Goal: Task Accomplishment & Management: Use online tool/utility

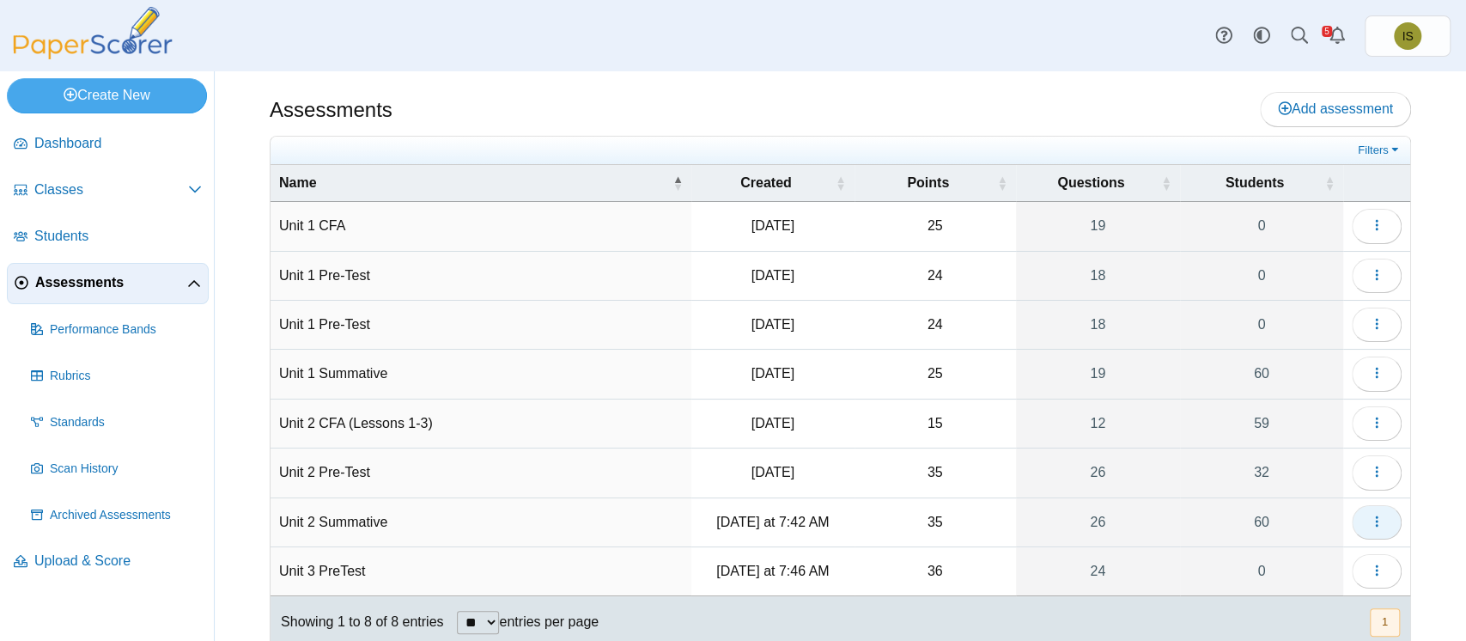
click at [1352, 518] on button "button" at bounding box center [1377, 522] width 50 height 34
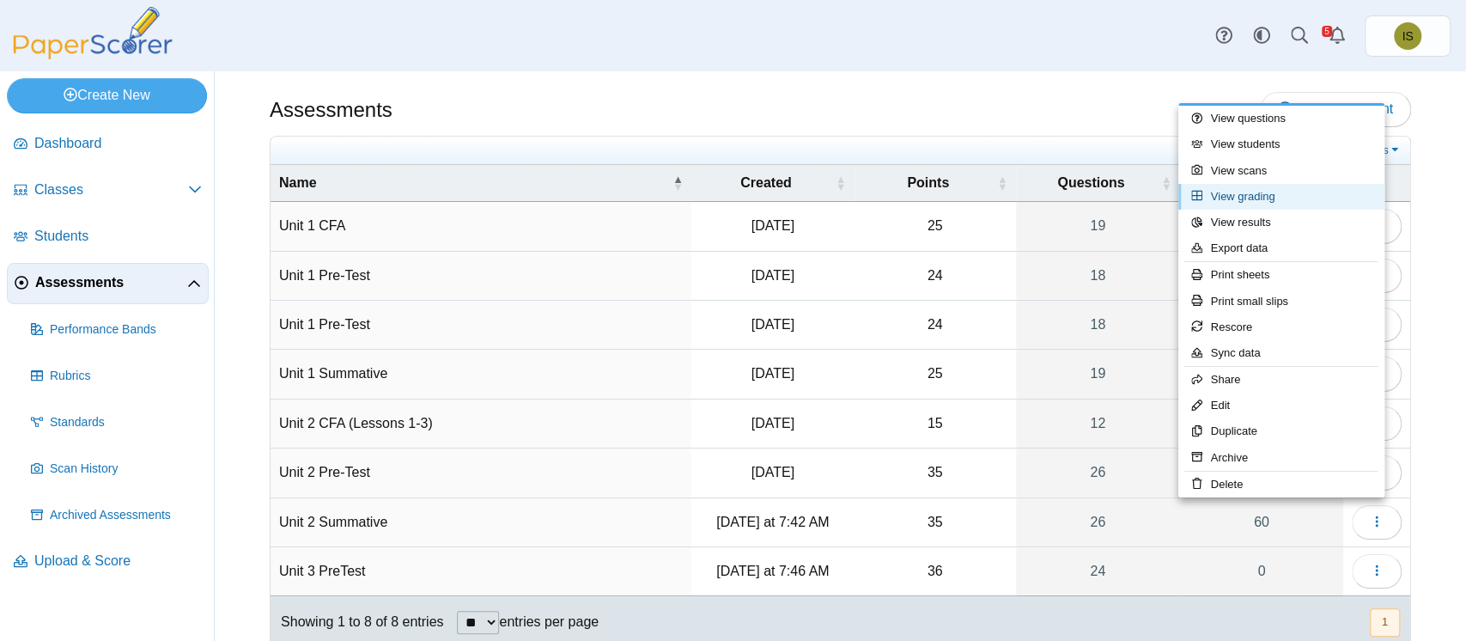
click at [1243, 198] on link "View grading" at bounding box center [1281, 197] width 206 height 26
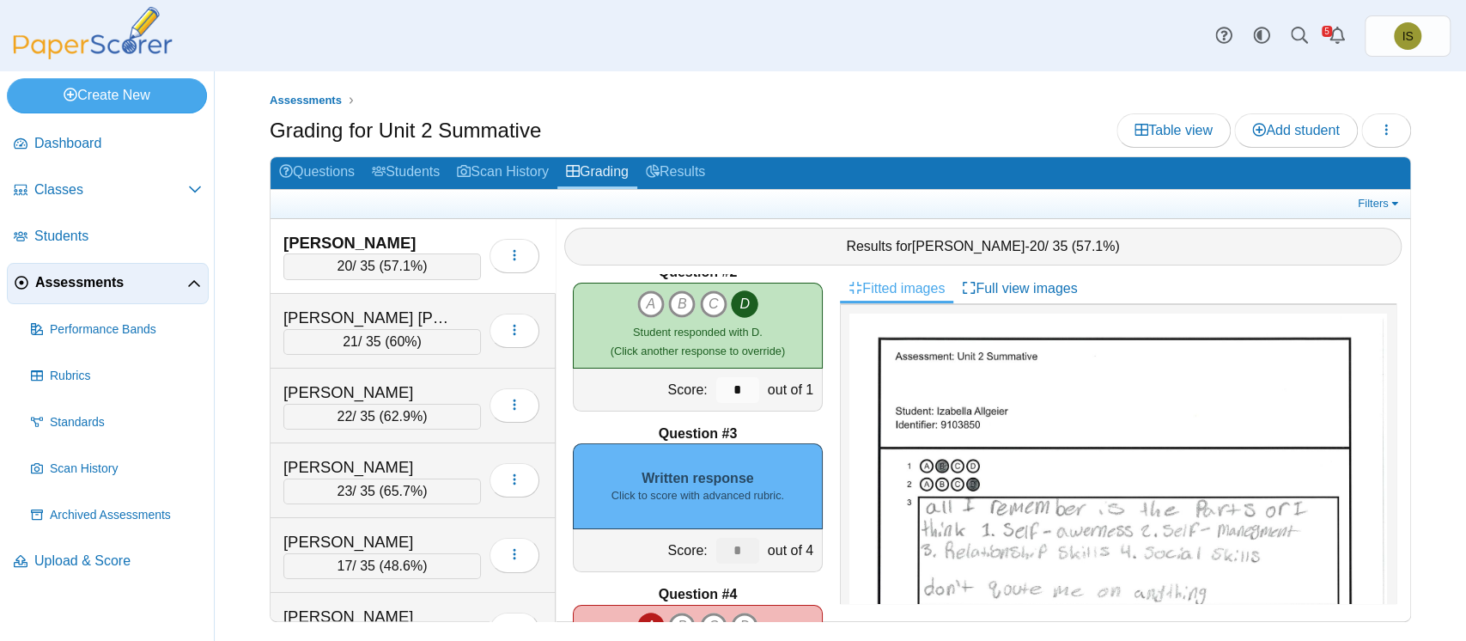
scroll to position [190, 0]
click at [676, 489] on small "Click to score with advanced rubric." at bounding box center [697, 494] width 173 height 15
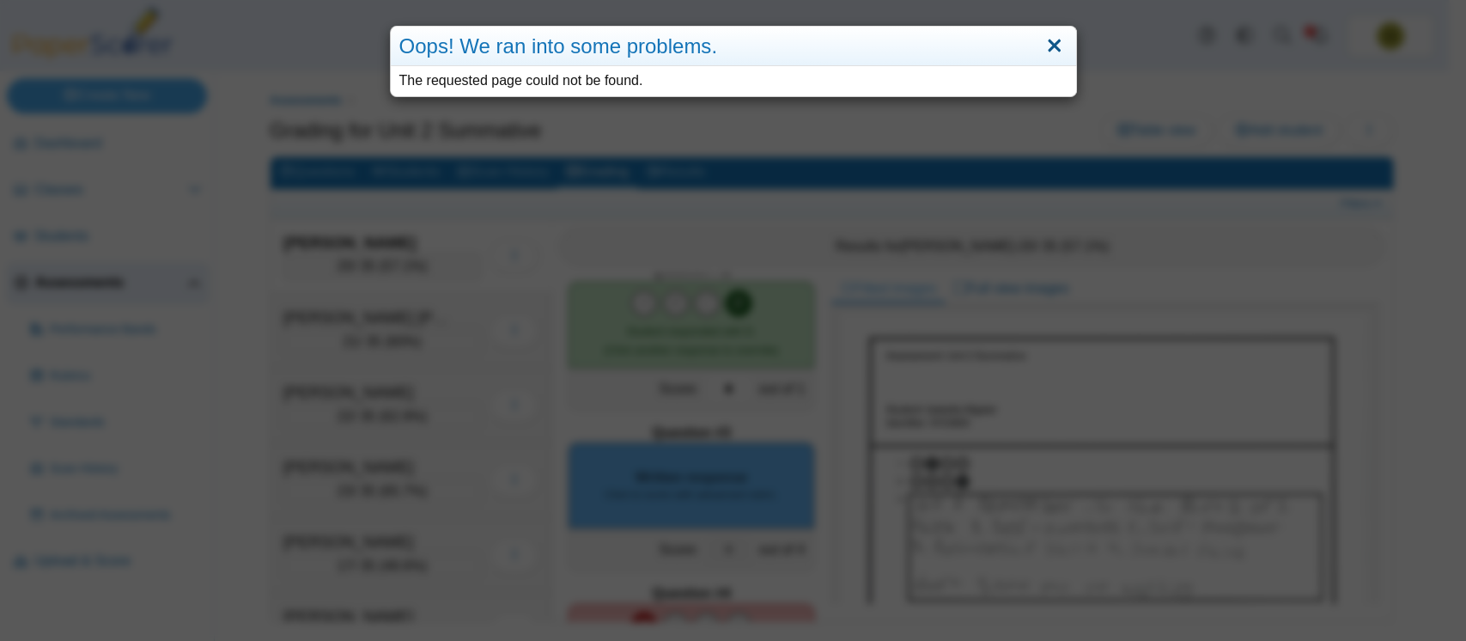
click at [1043, 47] on link "Close" at bounding box center [1054, 46] width 27 height 29
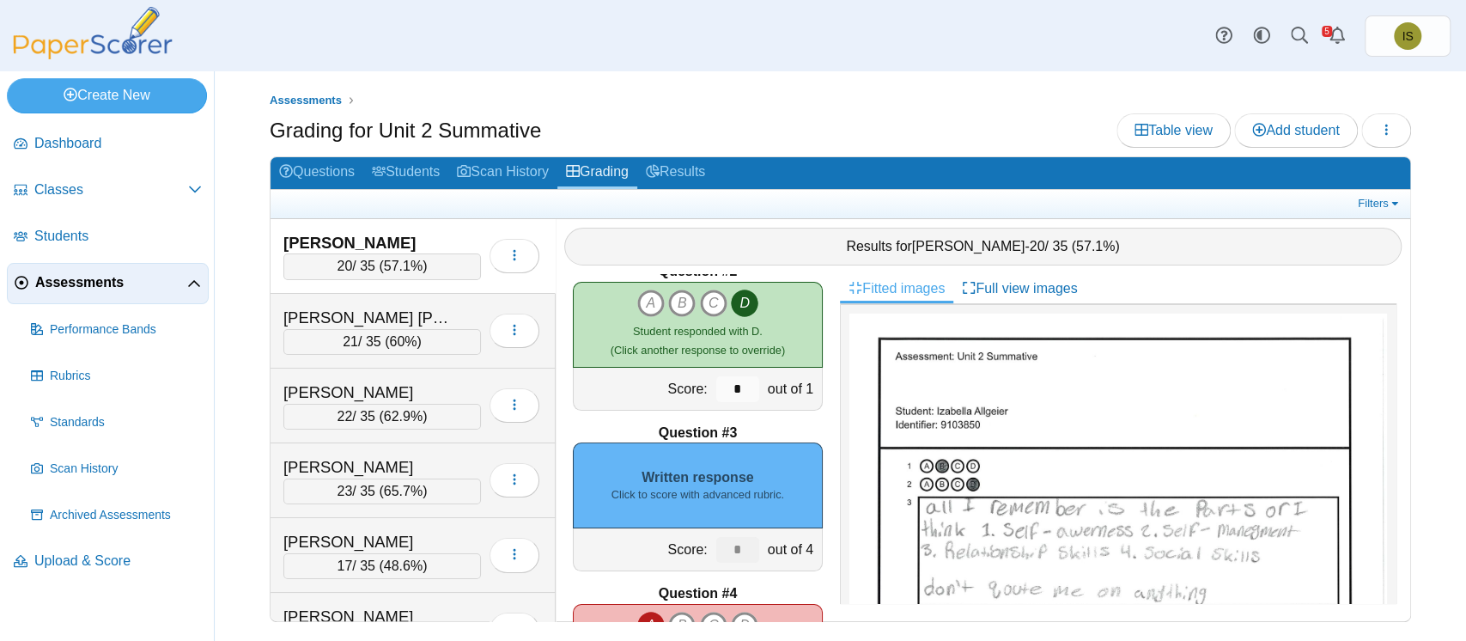
click at [65, 281] on span "Assessments" at bounding box center [111, 282] width 152 height 19
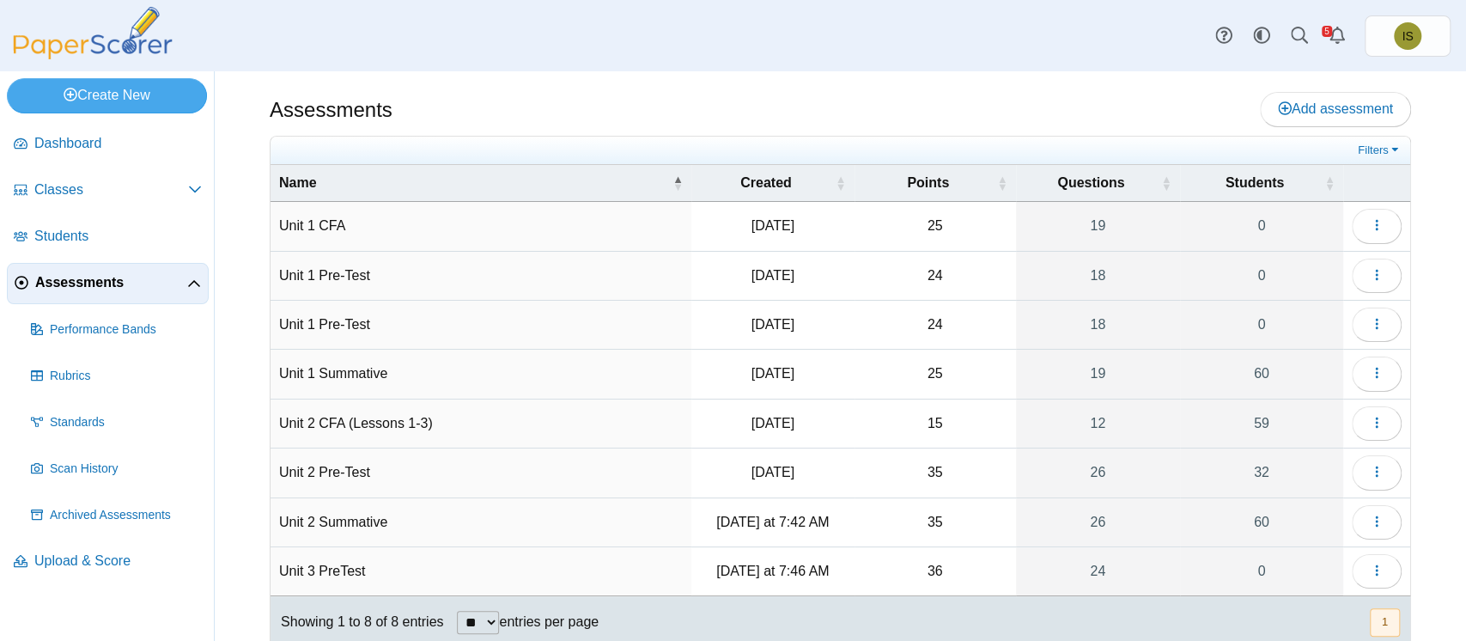
scroll to position [47, 0]
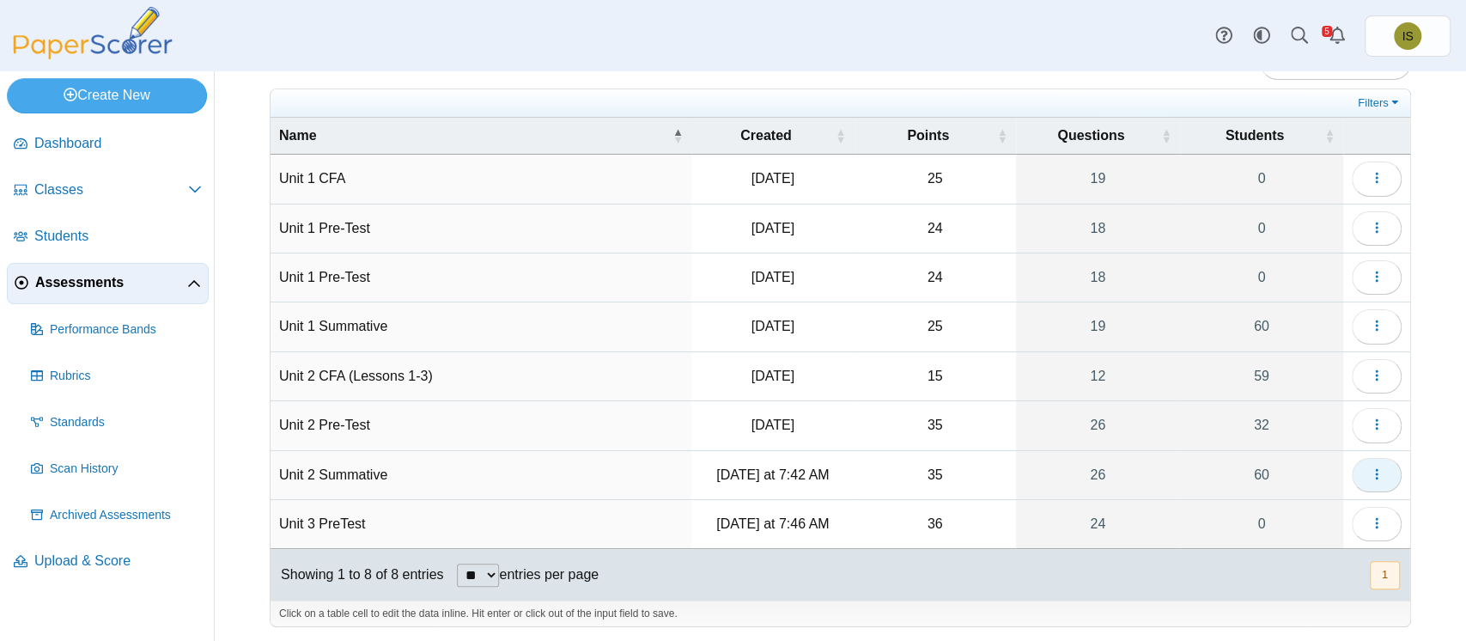
click at [1370, 467] on icon "button" at bounding box center [1377, 474] width 14 height 14
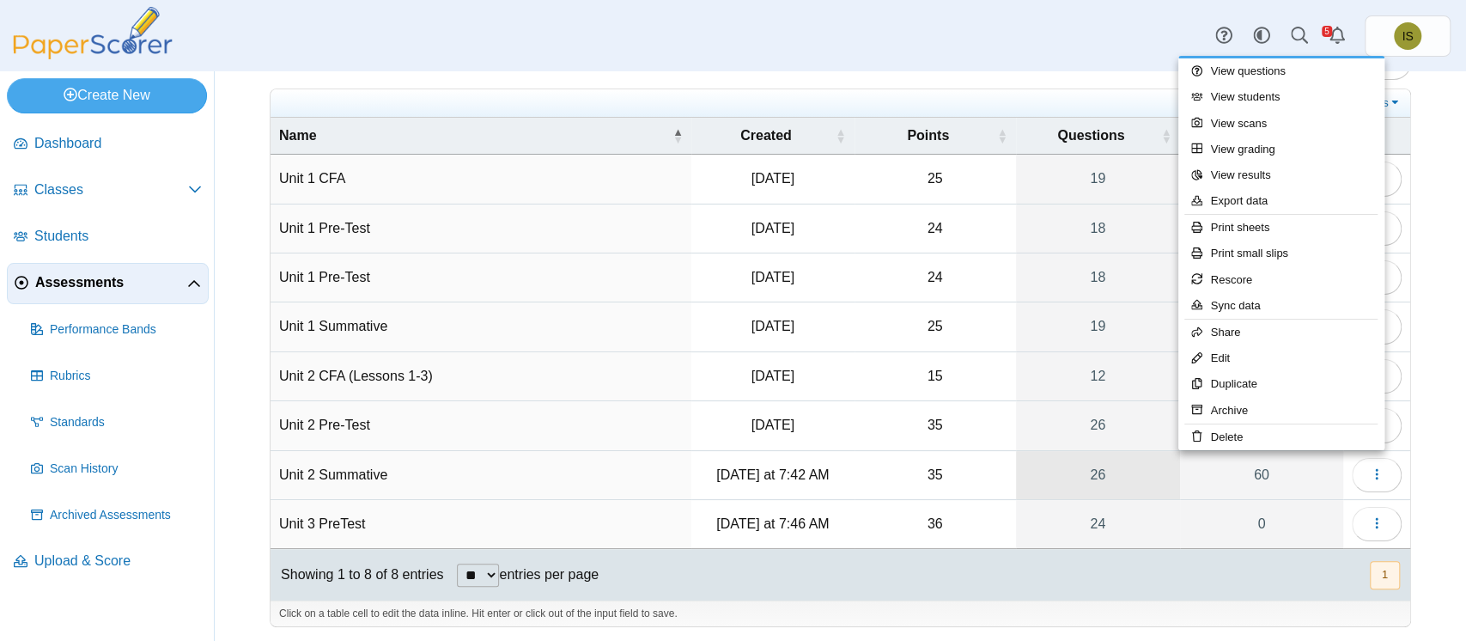
click at [1088, 471] on link "26" at bounding box center [1098, 475] width 164 height 48
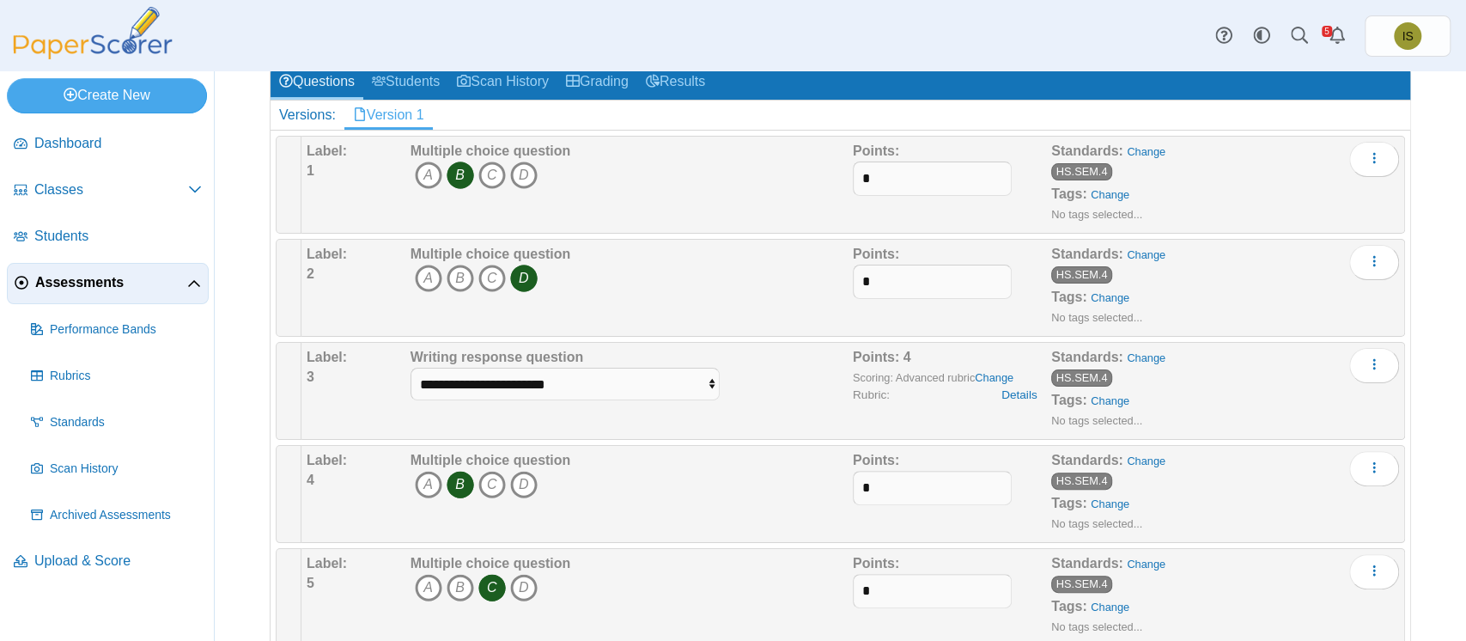
scroll to position [228, 0]
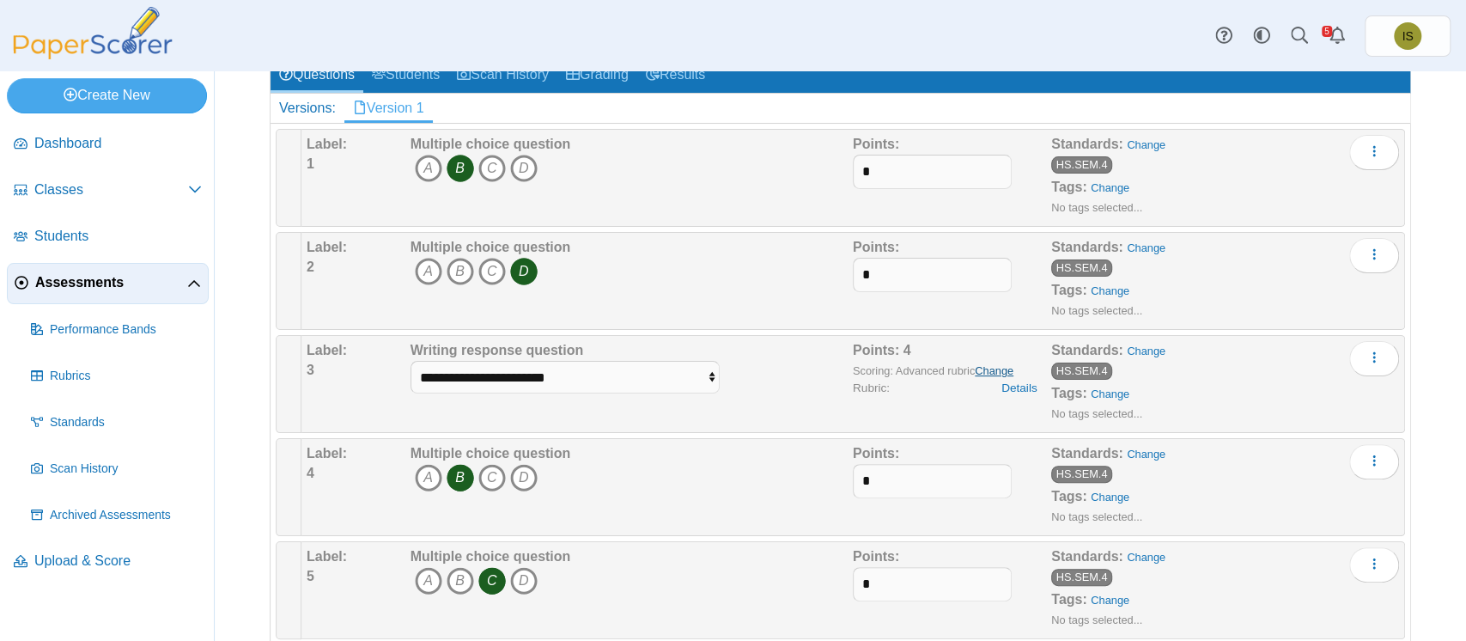
click at [975, 364] on link "Change" at bounding box center [994, 370] width 39 height 13
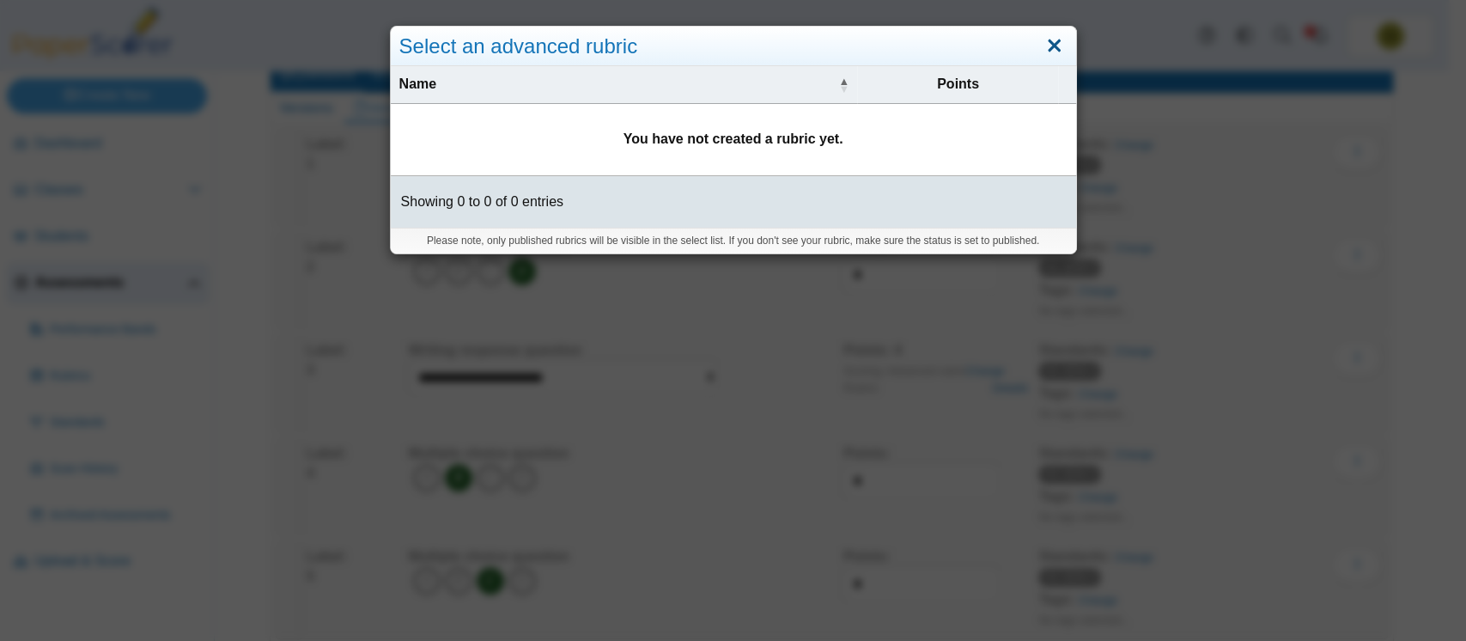
click at [1046, 32] on link "Close" at bounding box center [1054, 46] width 27 height 29
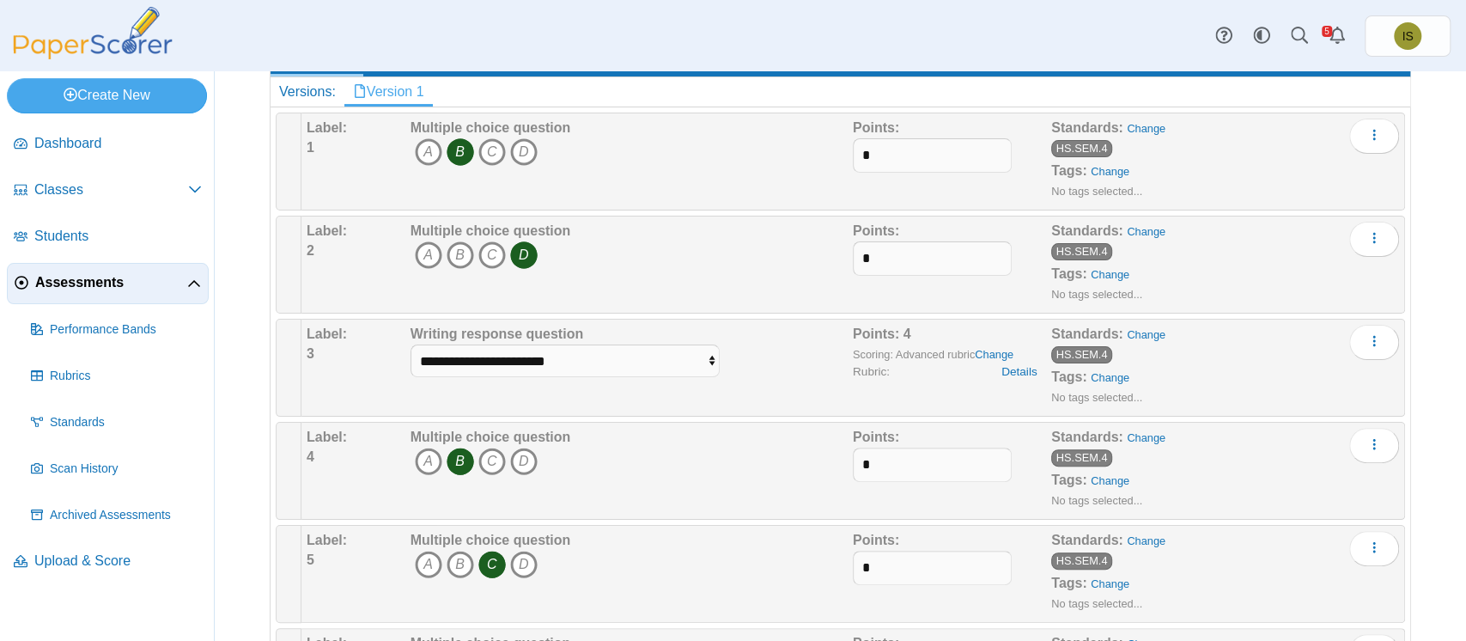
scroll to position [245, 0]
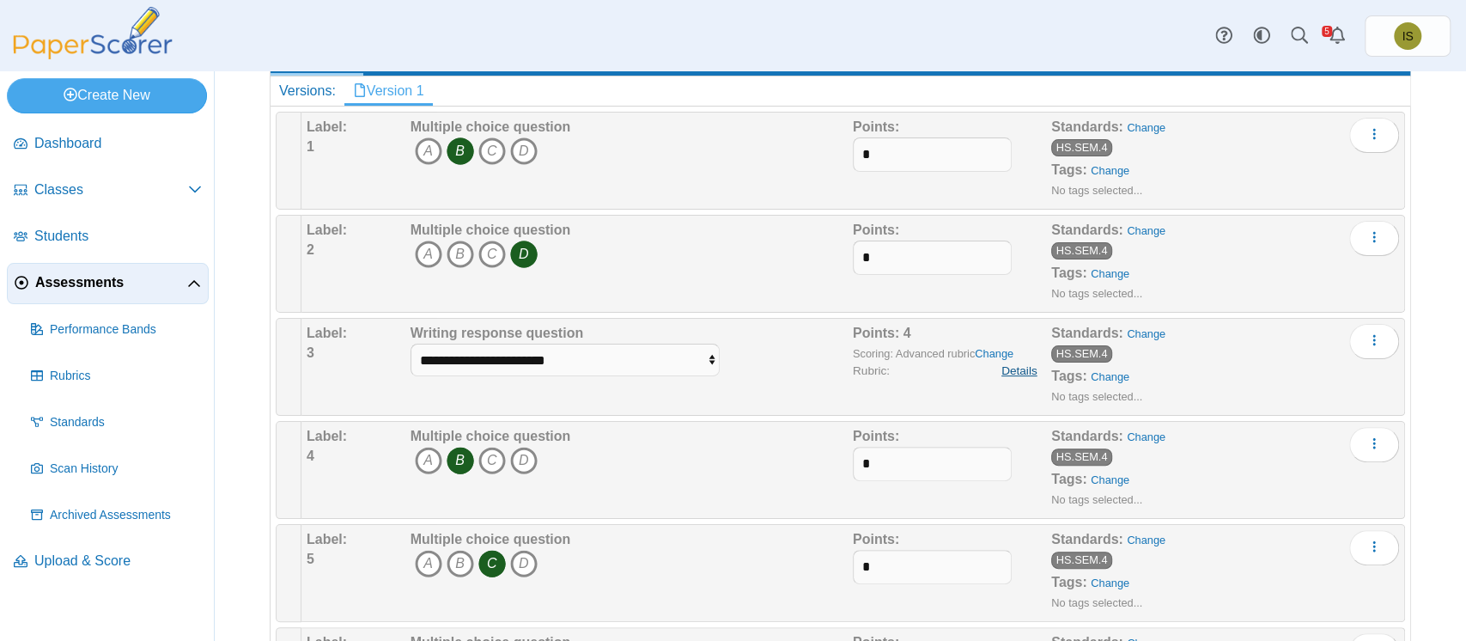
click at [1008, 368] on link "Details" at bounding box center [1019, 370] width 36 height 16
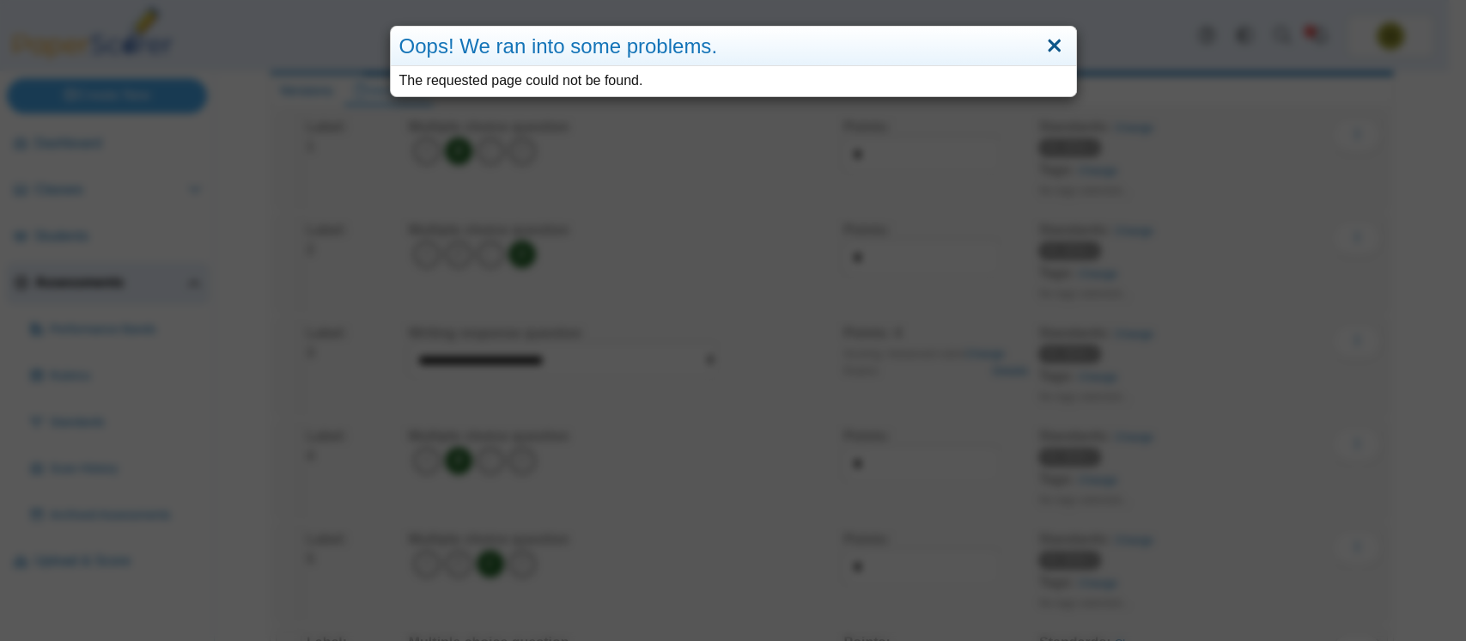
click at [1046, 47] on link "Close" at bounding box center [1054, 46] width 27 height 29
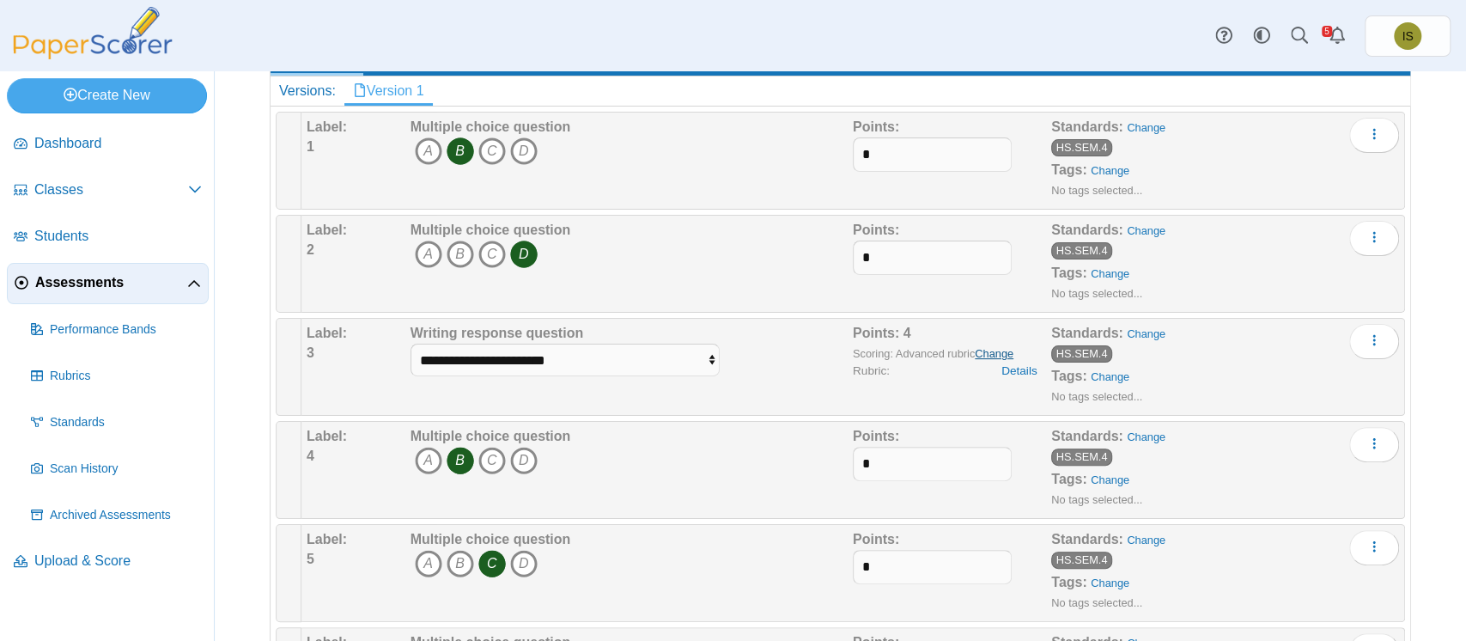
click at [977, 349] on link "Change" at bounding box center [994, 353] width 39 height 13
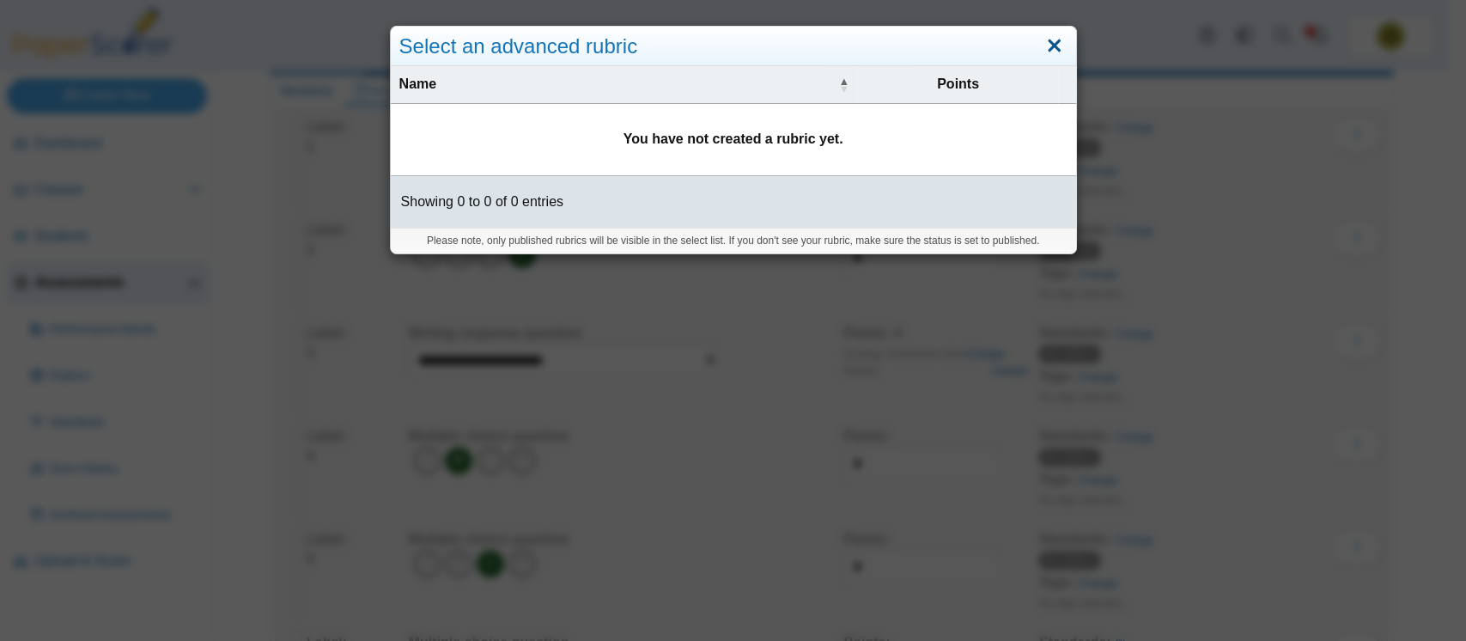
click at [1044, 46] on link "Close" at bounding box center [1054, 46] width 27 height 29
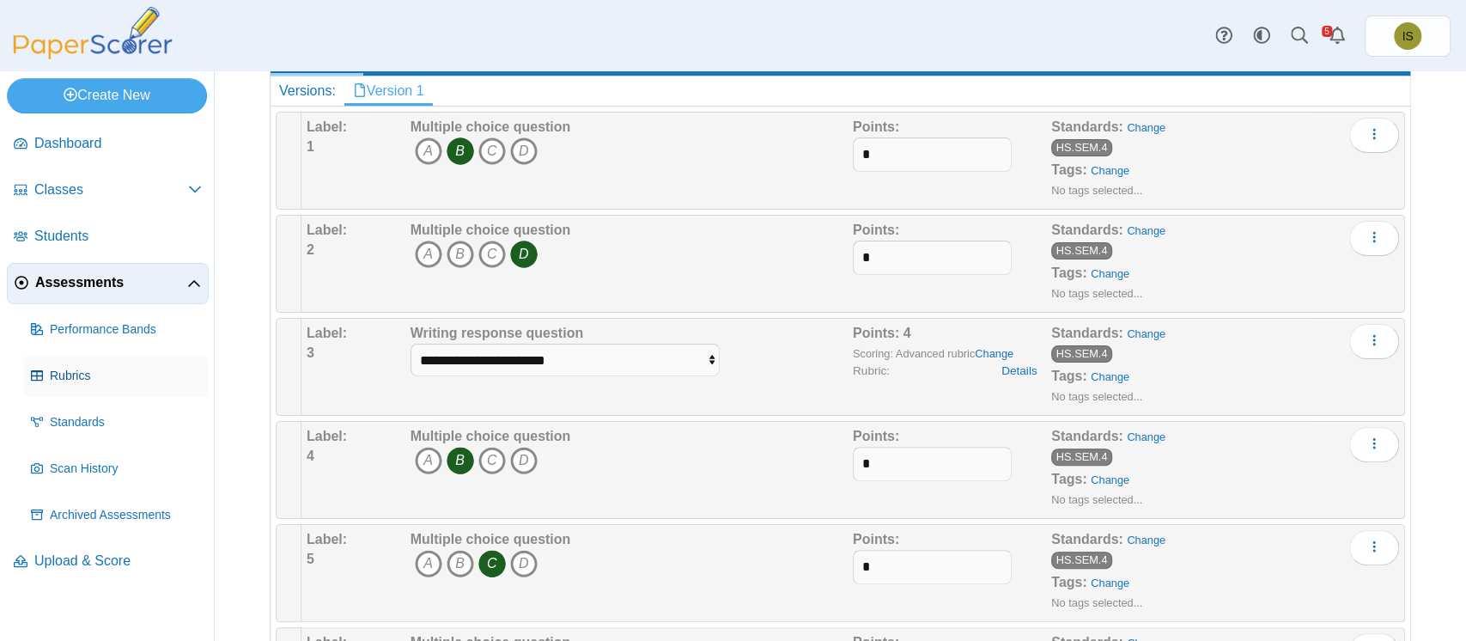
click at [74, 374] on span "Rubrics" at bounding box center [126, 376] width 152 height 17
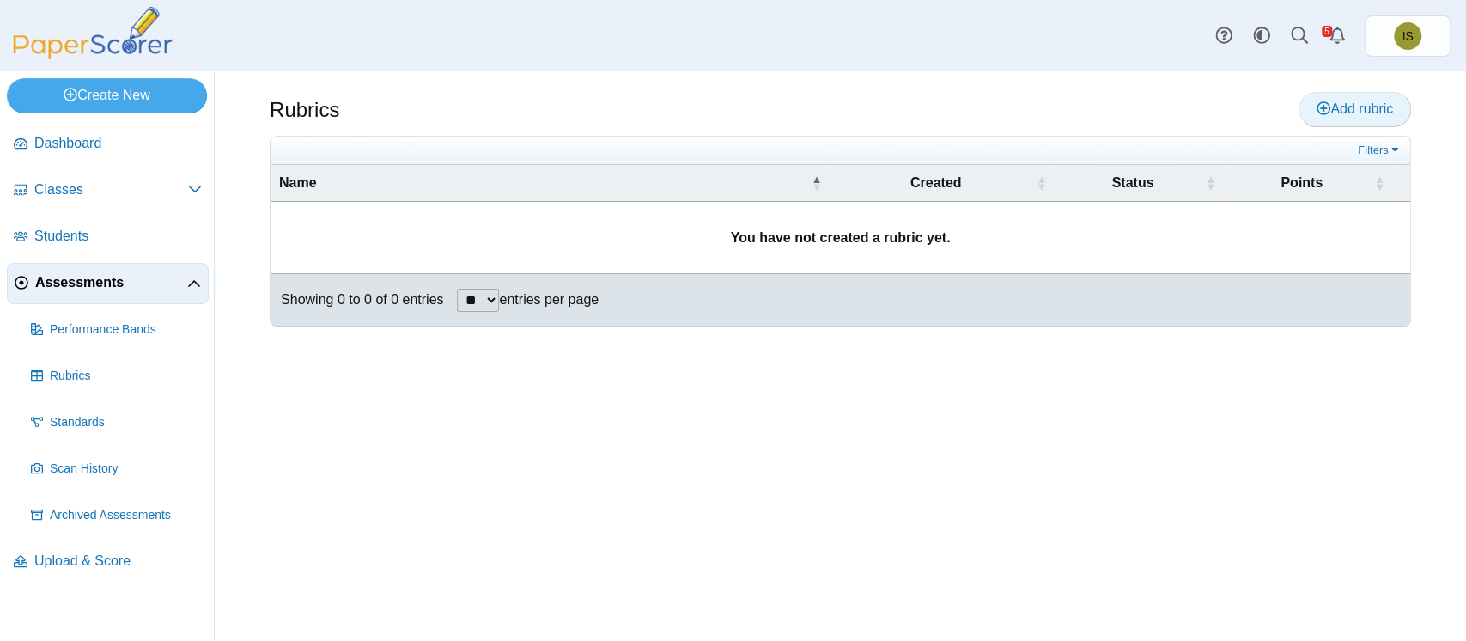
click at [1341, 103] on span "Add rubric" at bounding box center [1354, 108] width 76 height 15
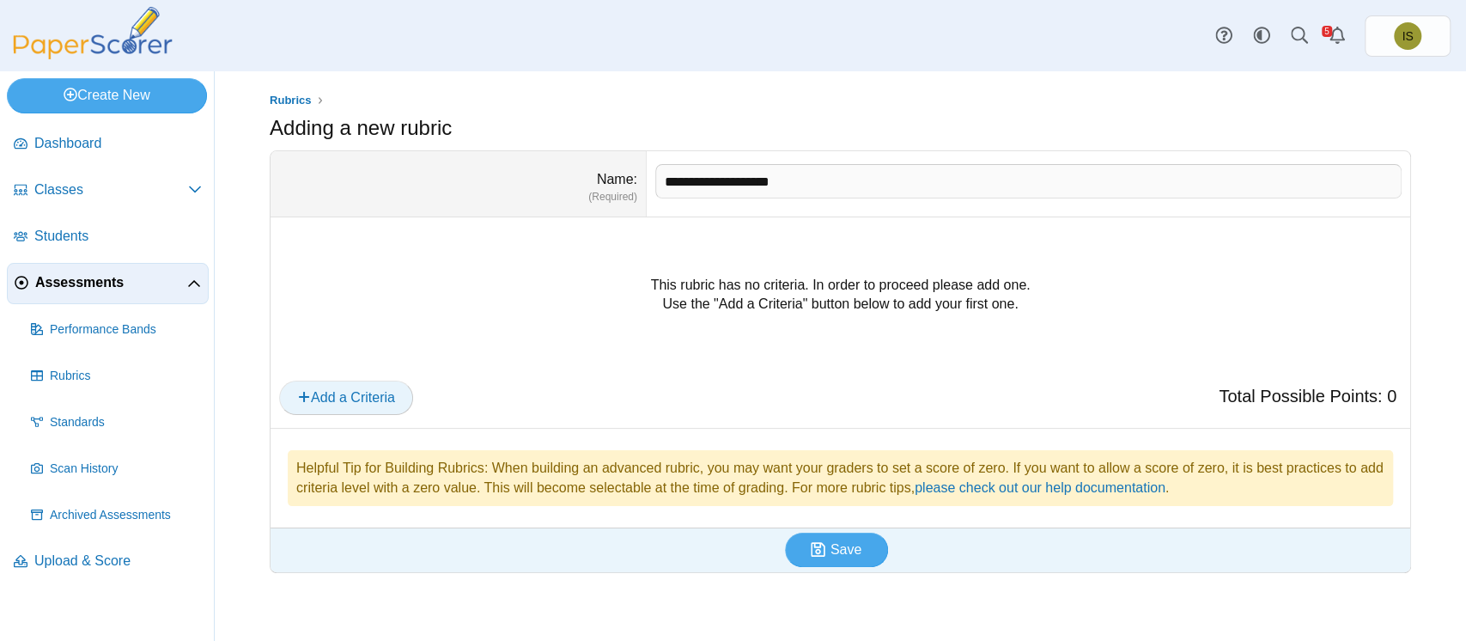
type input "**********"
click at [352, 395] on span "Add a Criteria" at bounding box center [346, 397] width 98 height 15
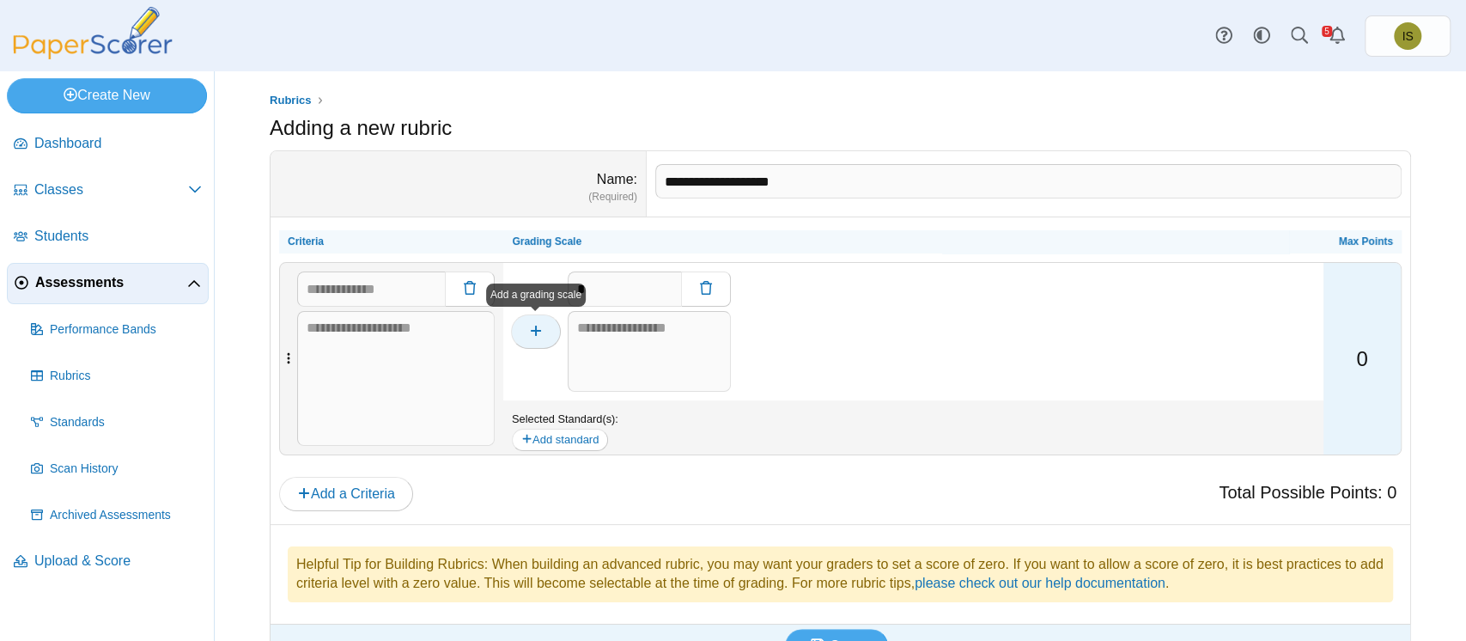
click at [539, 330] on use "button" at bounding box center [536, 330] width 10 height 10
click at [533, 324] on span "button" at bounding box center [536, 331] width 14 height 15
type input "*"
click at [533, 324] on span "button" at bounding box center [536, 331] width 14 height 15
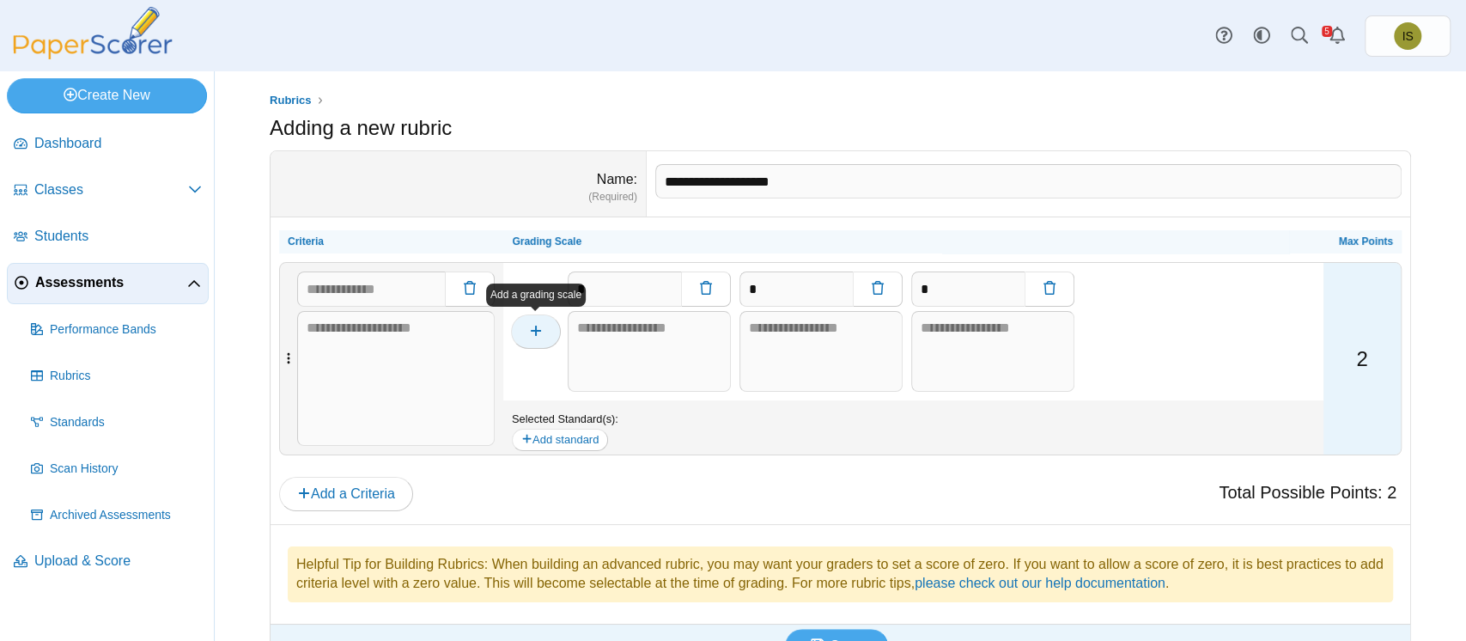
type input "*"
click at [533, 324] on span "button" at bounding box center [536, 331] width 14 height 15
type input "*"
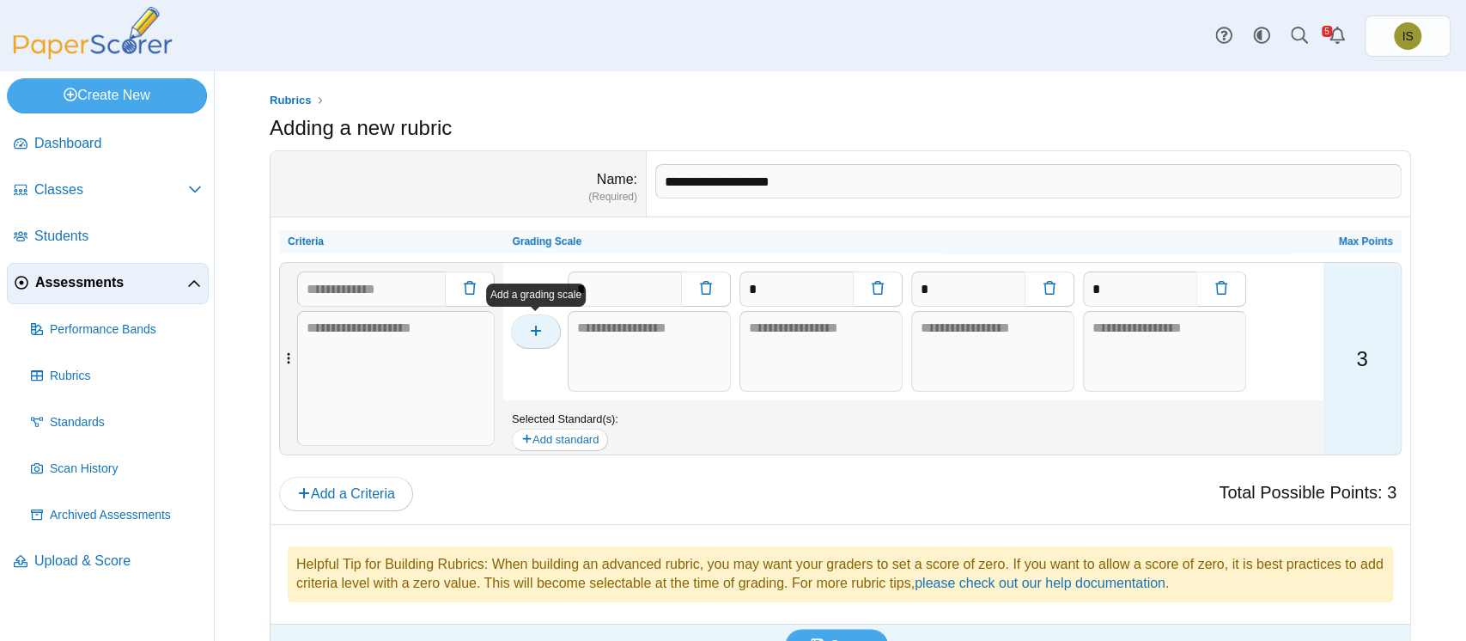
type input "*"
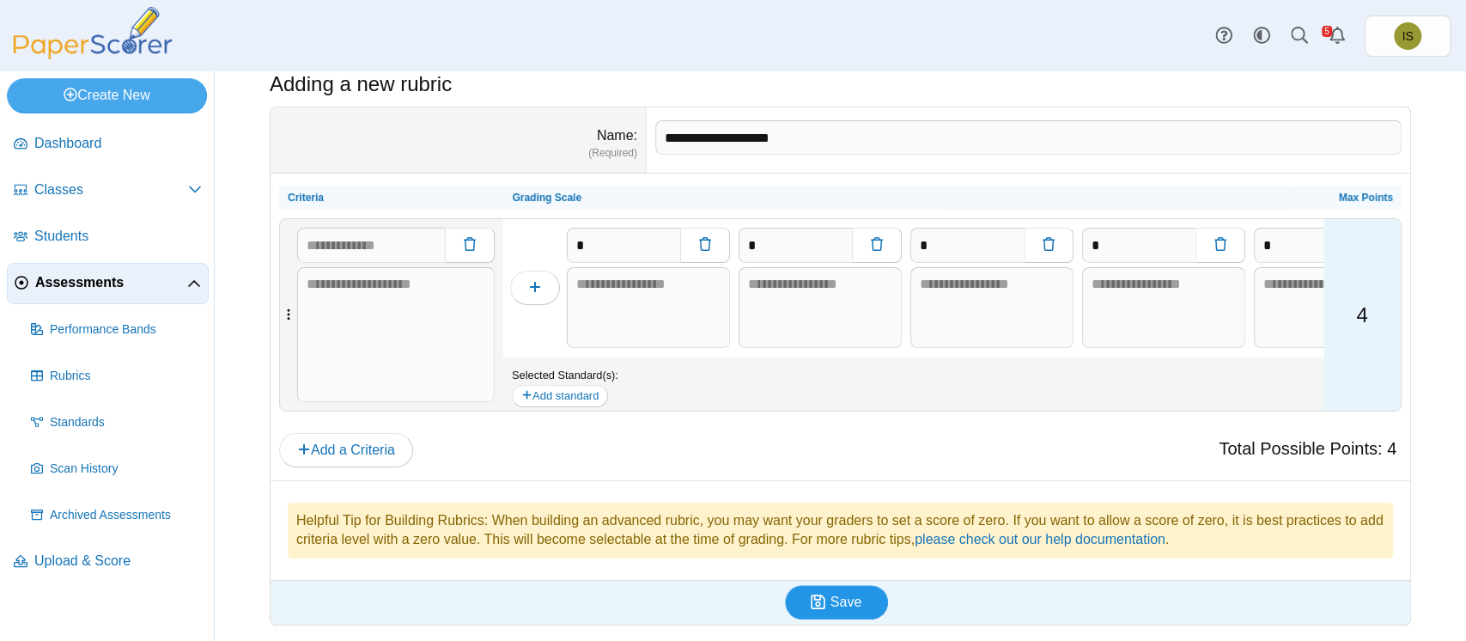
click at [821, 593] on icon "submit" at bounding box center [821, 602] width 20 height 19
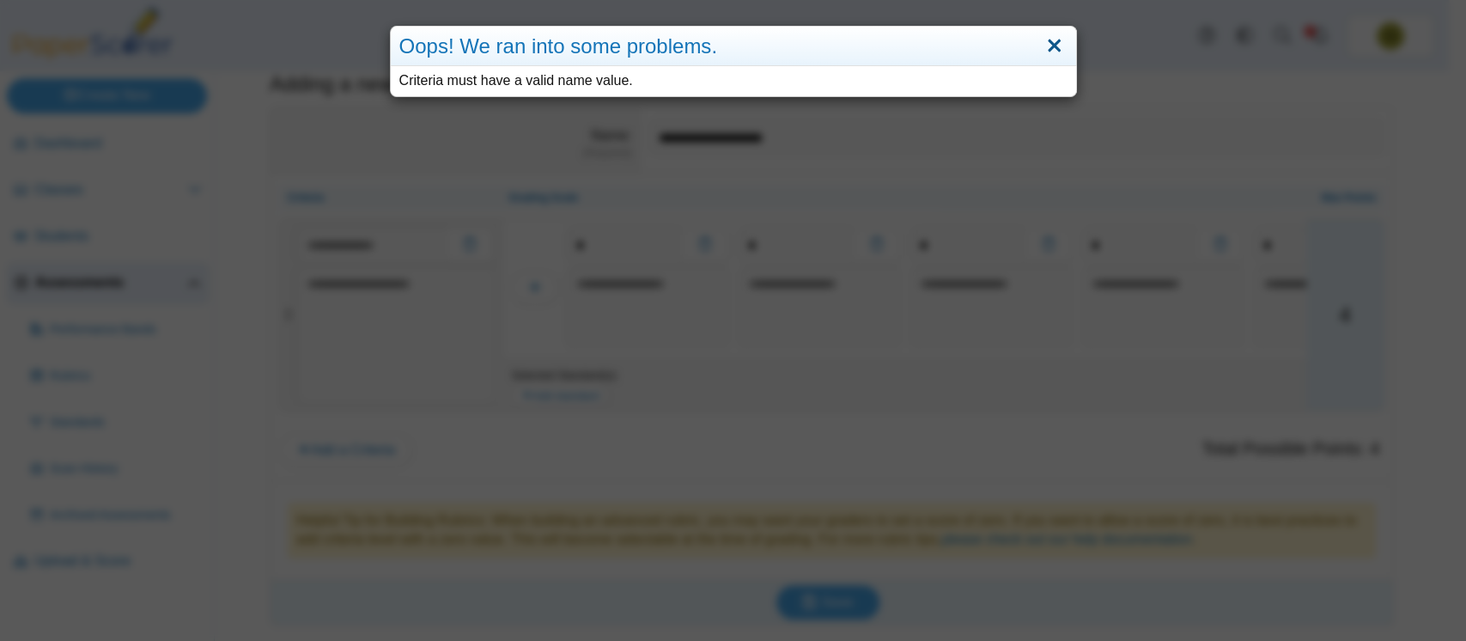
click at [1046, 40] on link "Close" at bounding box center [1054, 46] width 27 height 29
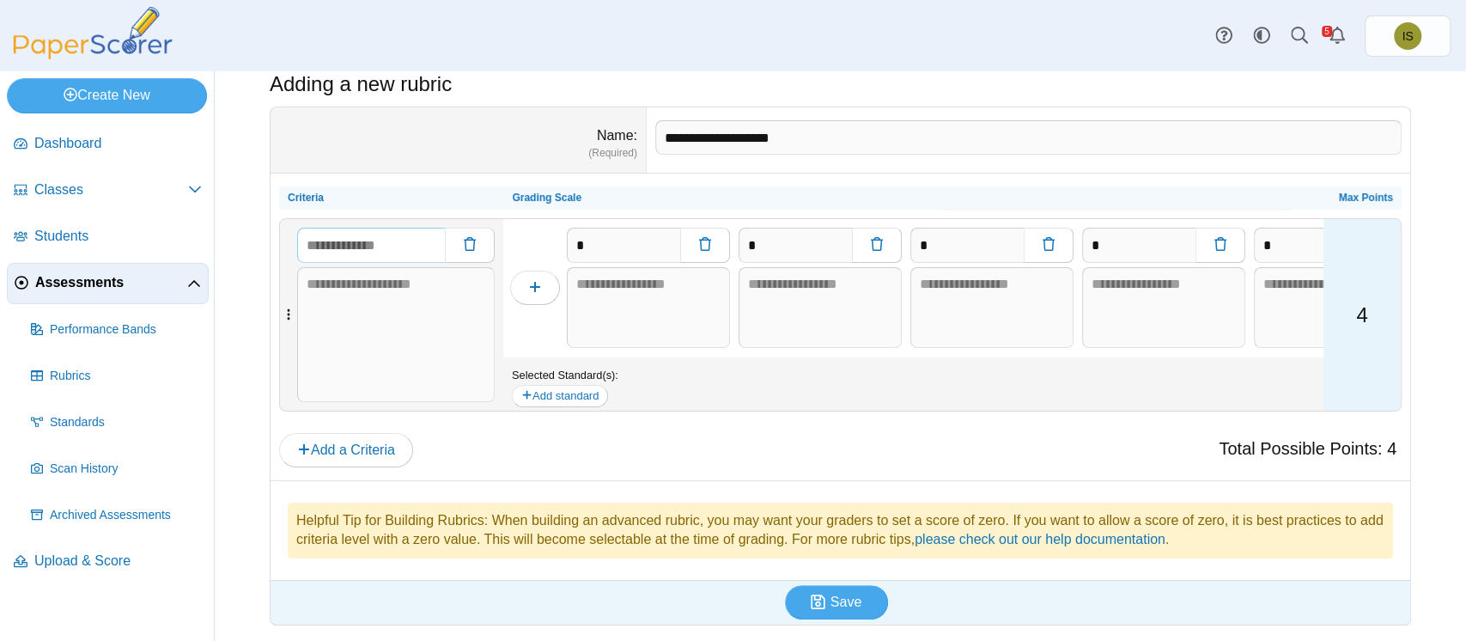
click at [371, 254] on input "text" at bounding box center [371, 245] width 148 height 34
type input "*****"
click at [847, 599] on span "Save" at bounding box center [845, 601] width 31 height 15
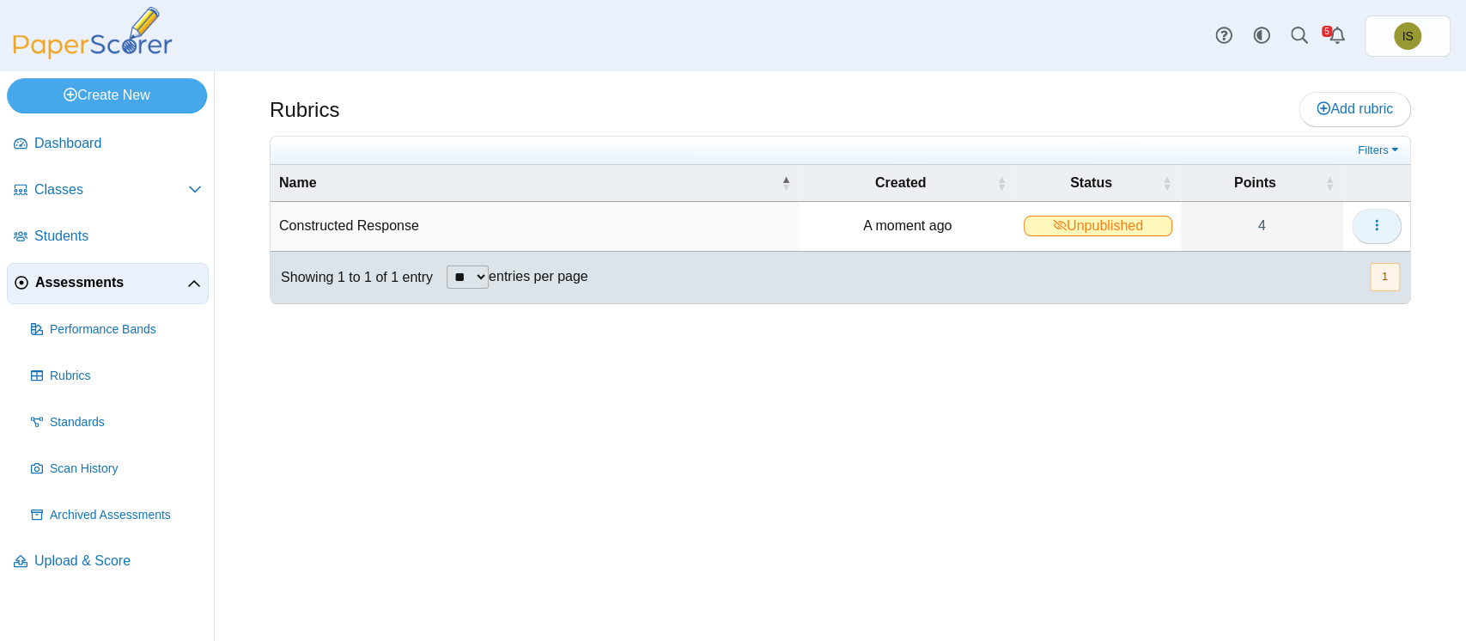
click at [1368, 216] on button "button" at bounding box center [1377, 226] width 50 height 34
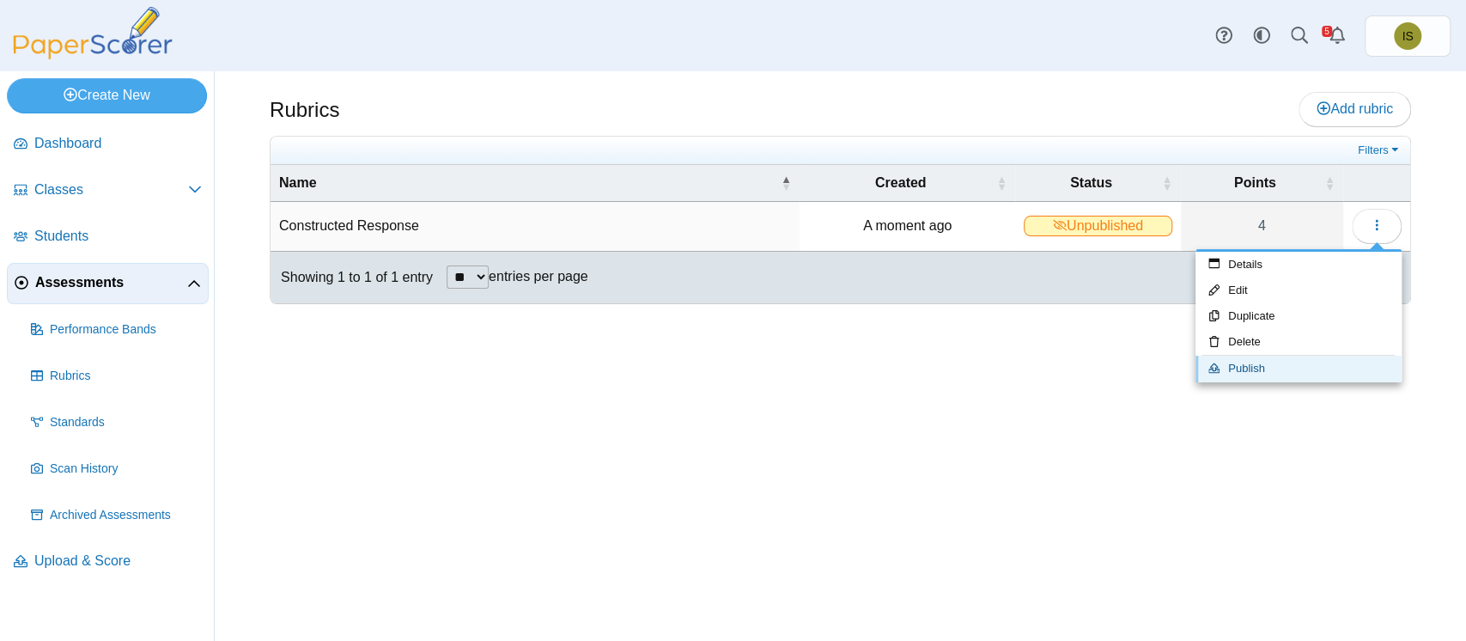
click at [1256, 374] on link "Publish" at bounding box center [1298, 369] width 206 height 26
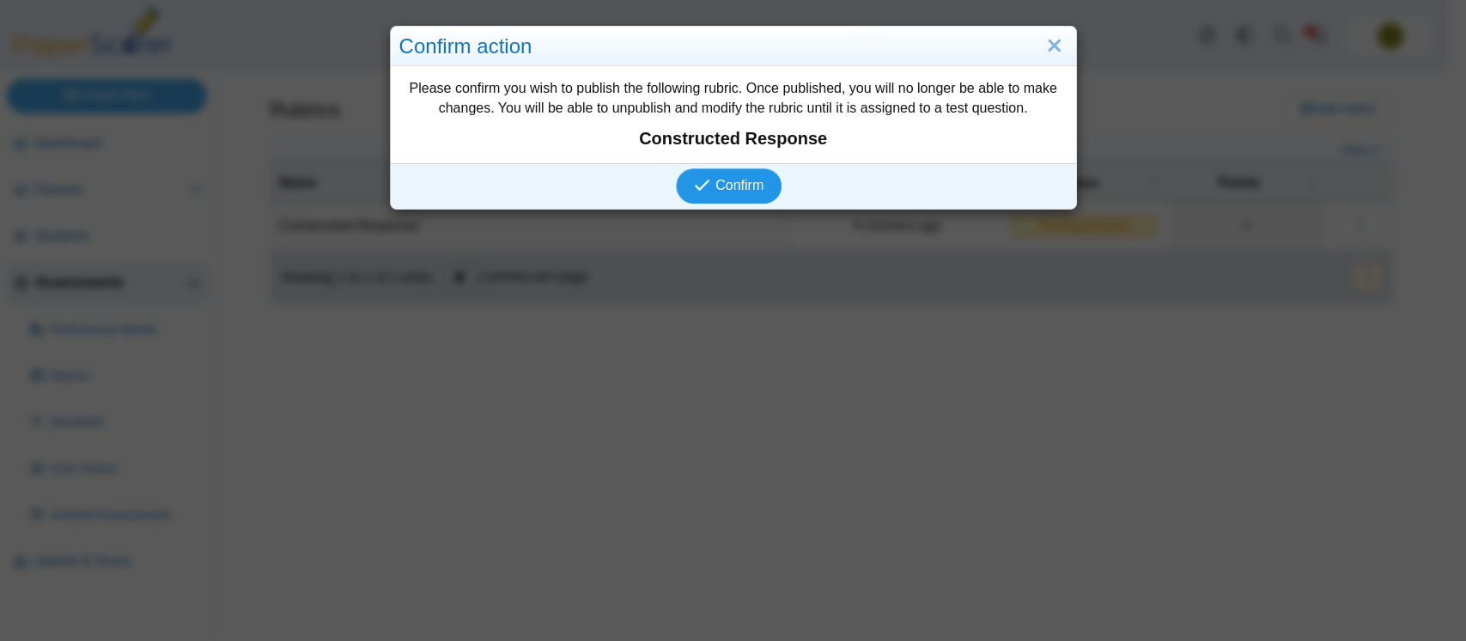
click at [738, 192] on span "Confirm" at bounding box center [739, 185] width 48 height 15
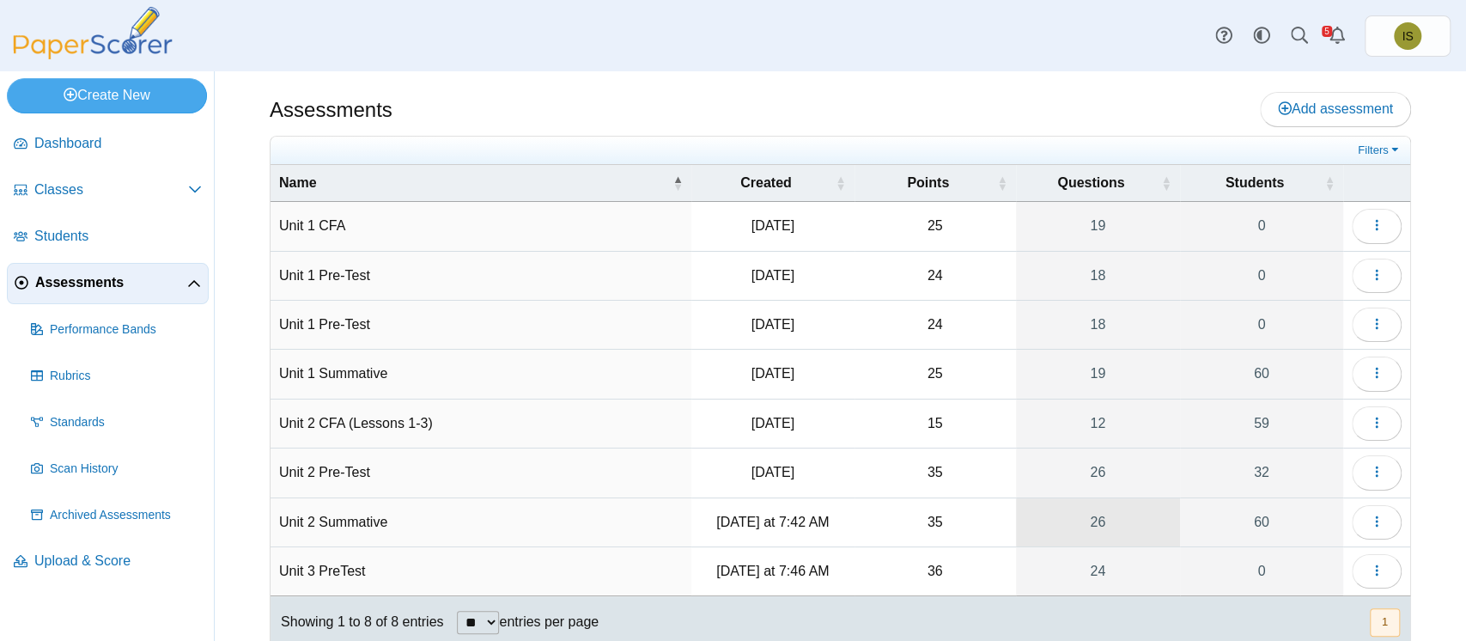
click at [1100, 532] on link "26" at bounding box center [1098, 522] width 164 height 48
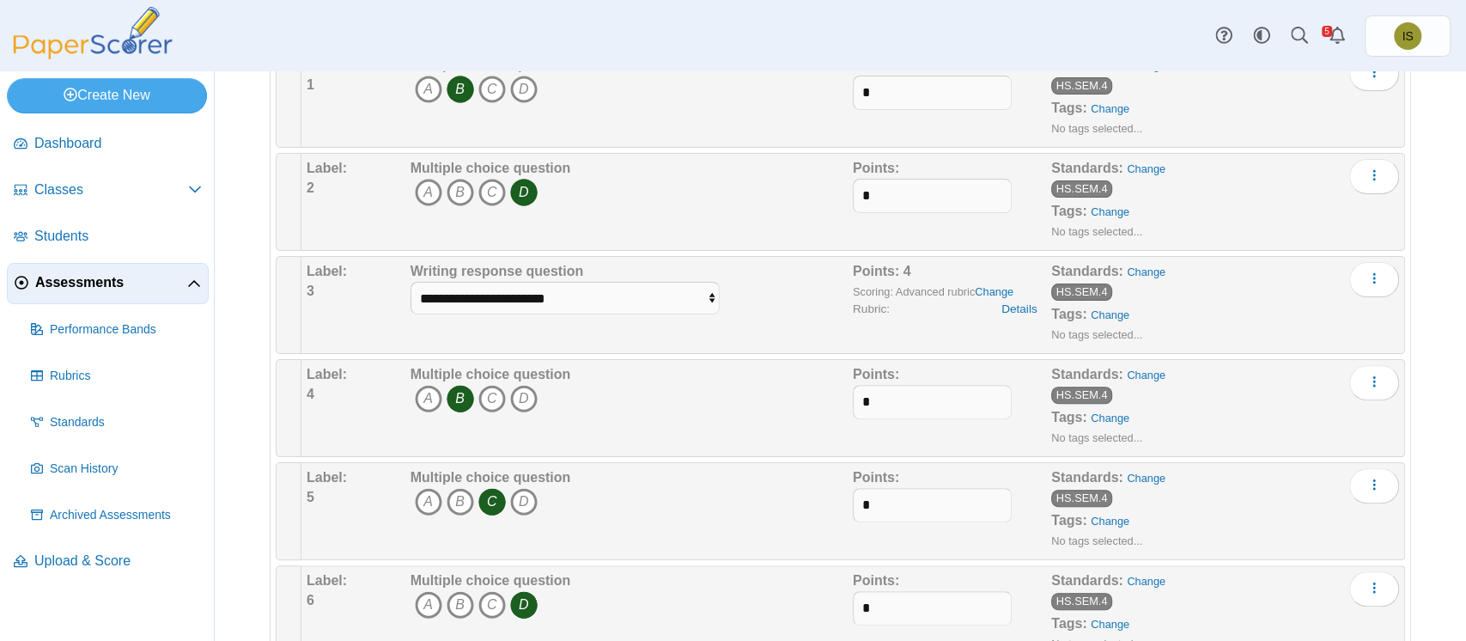
scroll to position [313, 0]
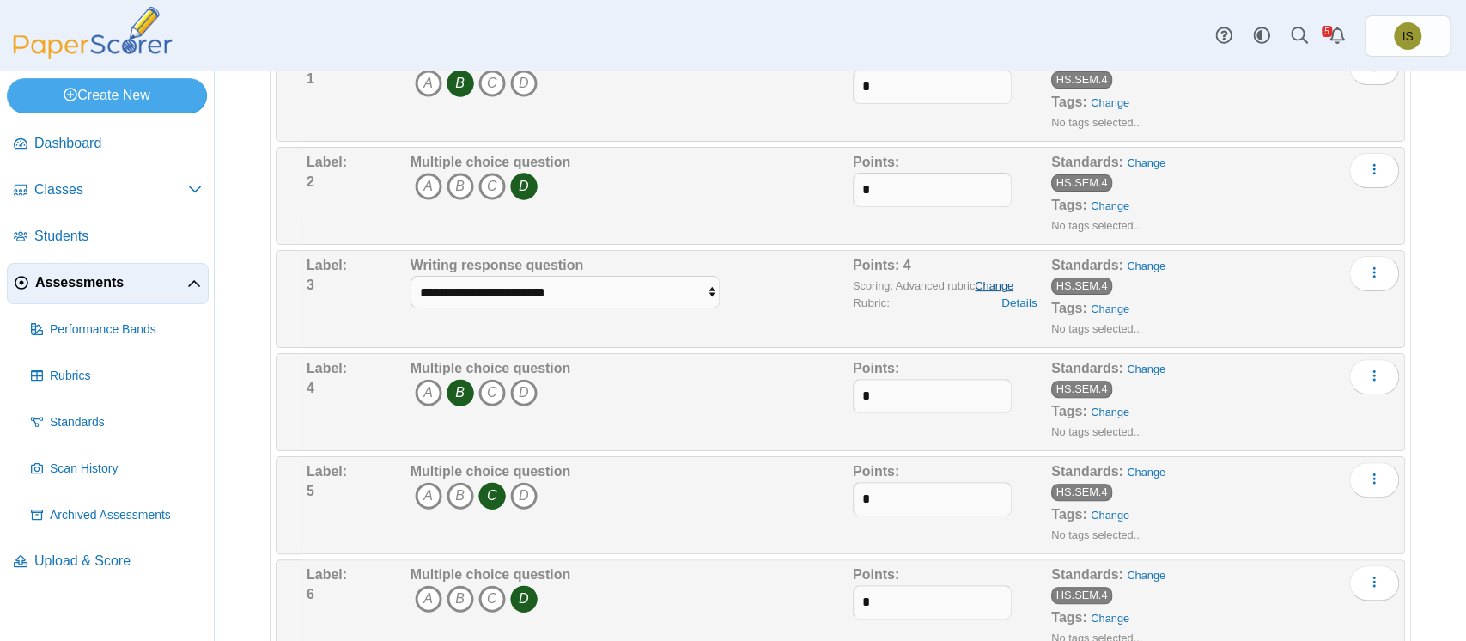
click at [981, 280] on link "Change" at bounding box center [994, 285] width 39 height 13
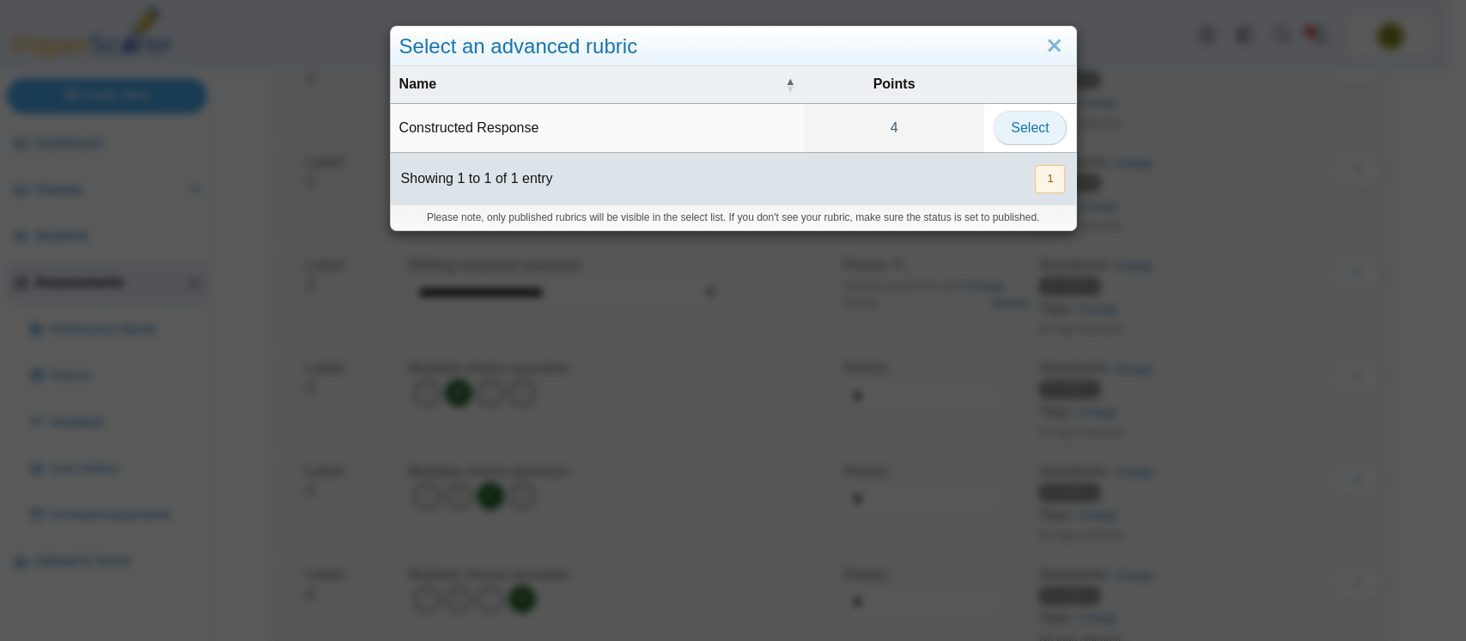
click at [1016, 125] on span "Select" at bounding box center [1030, 127] width 38 height 15
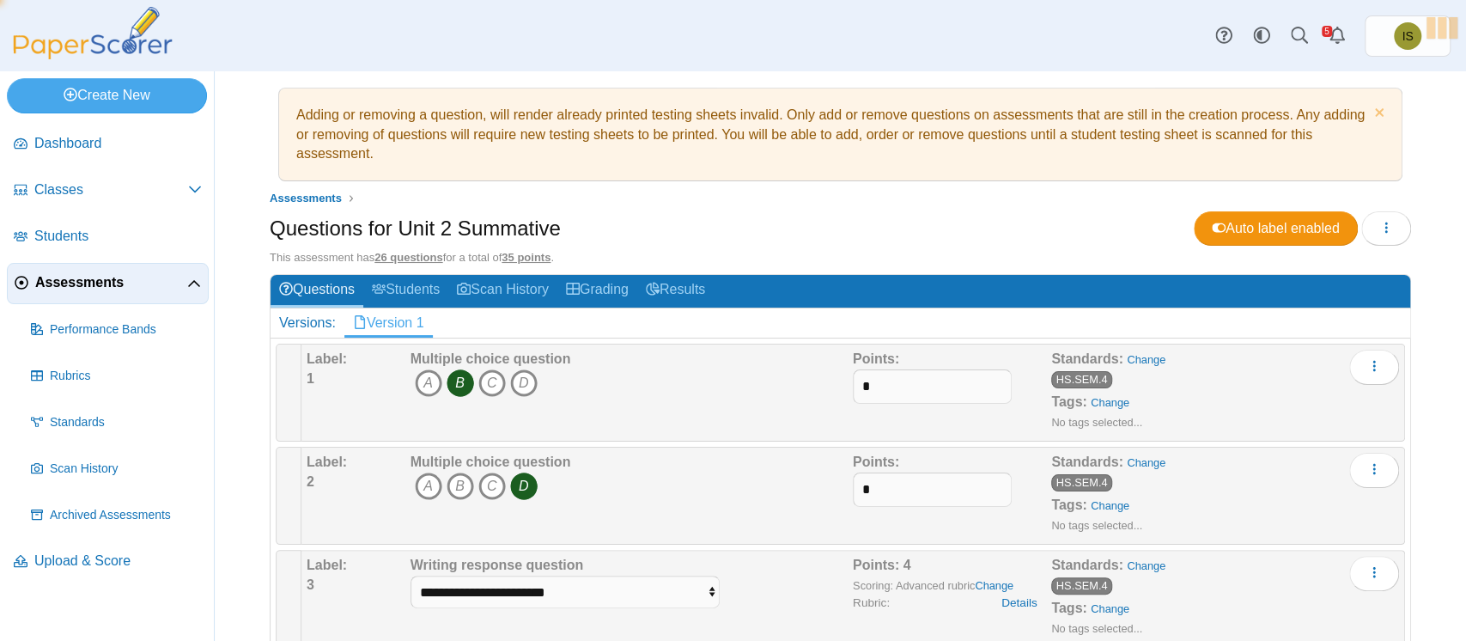
scroll to position [0, 0]
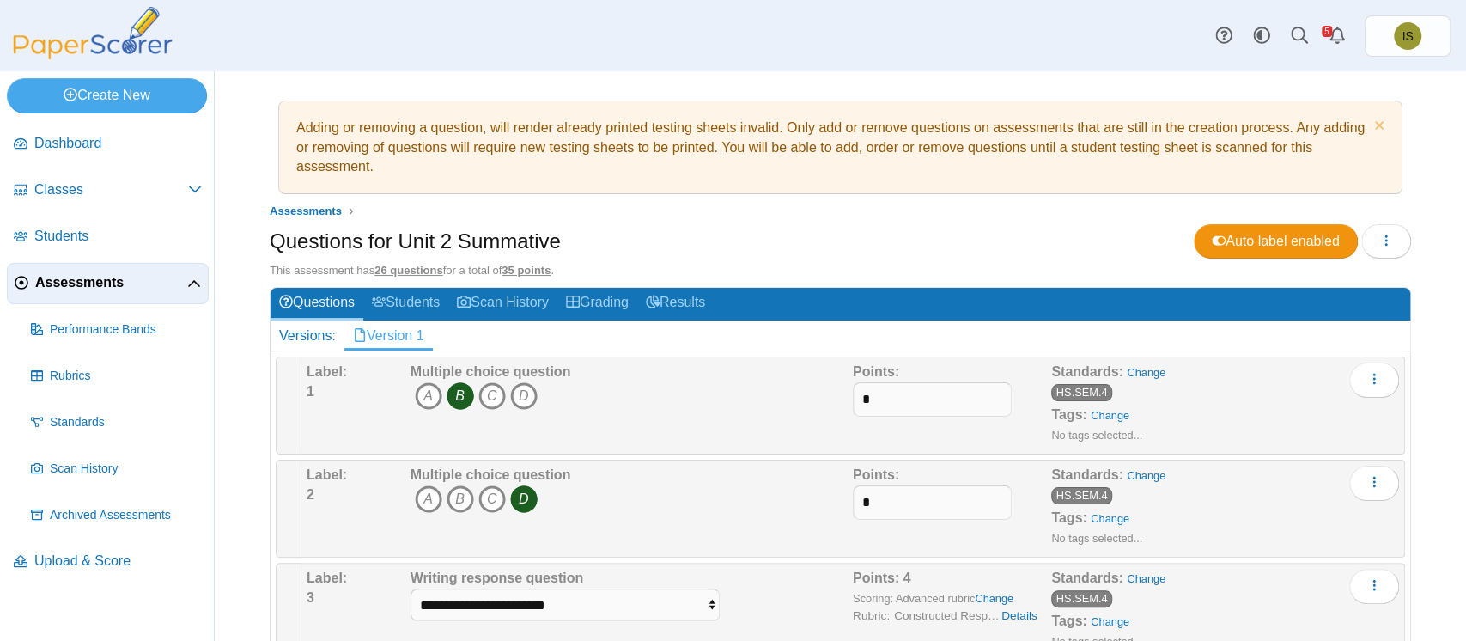
click at [70, 281] on span "Assessments" at bounding box center [111, 282] width 152 height 19
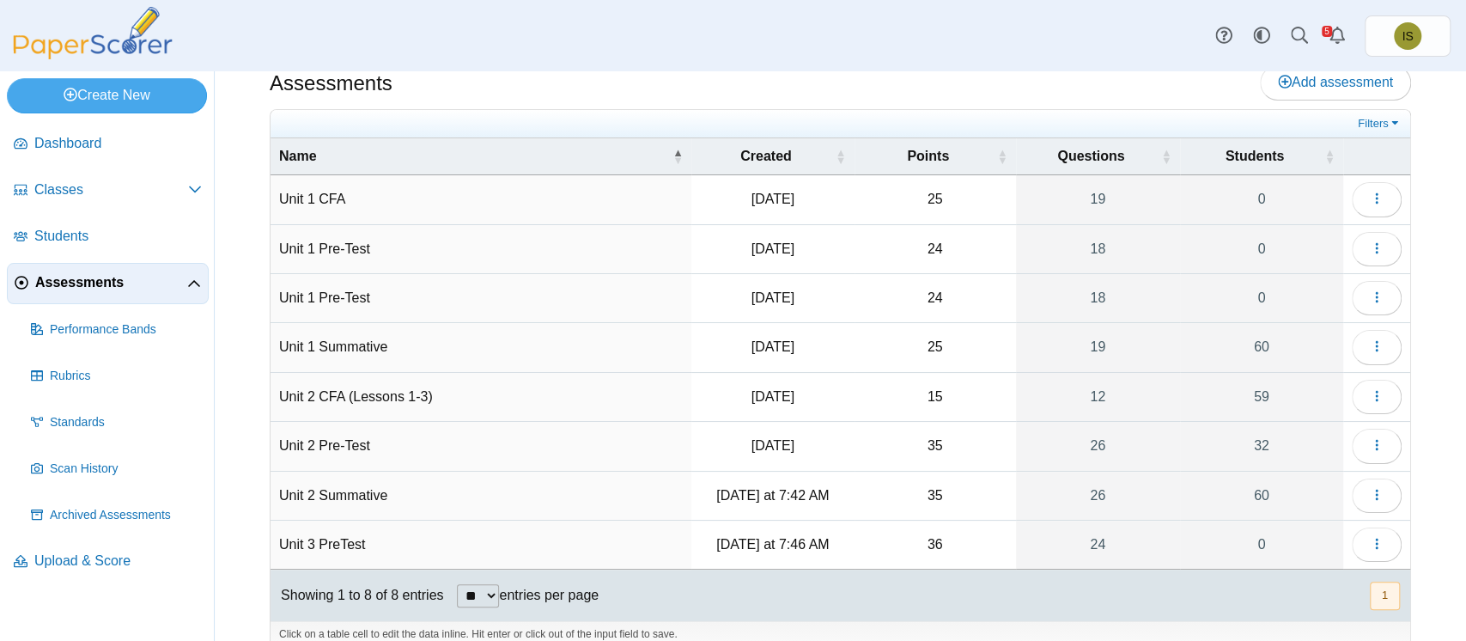
scroll to position [28, 0]
click at [1352, 489] on button "button" at bounding box center [1377, 494] width 50 height 34
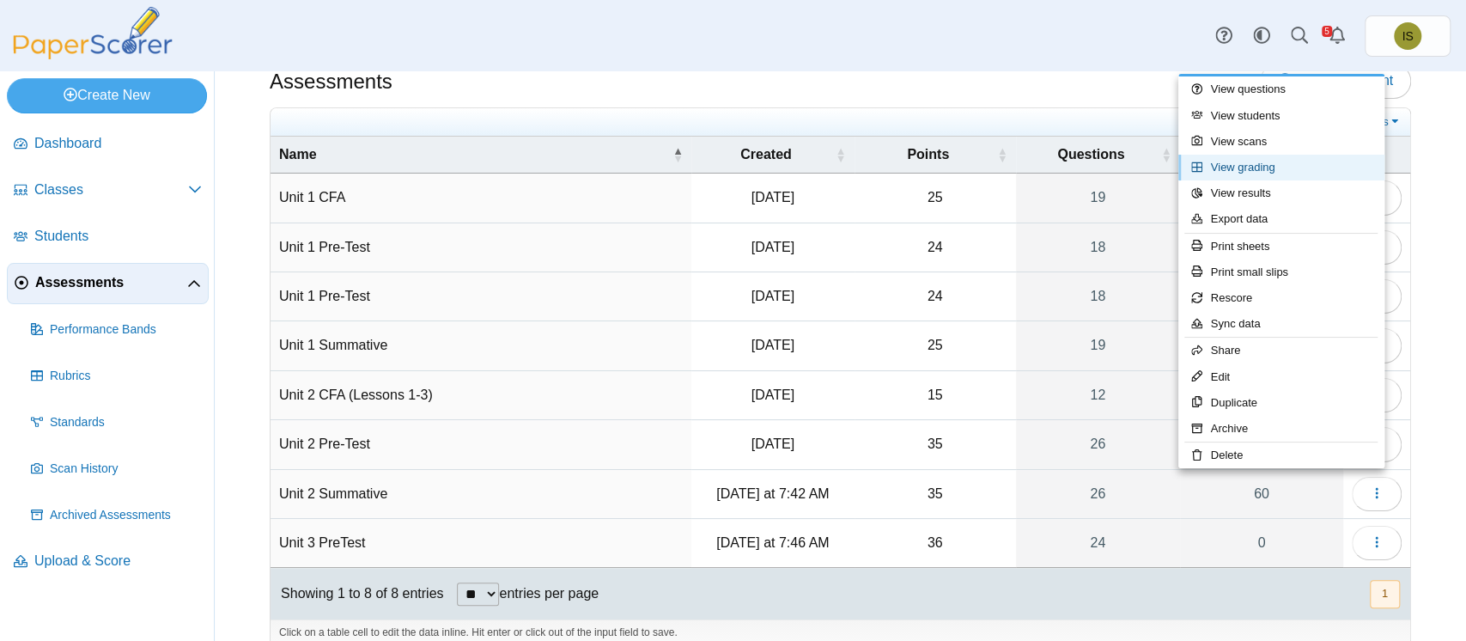
click at [1277, 168] on link "View grading" at bounding box center [1281, 168] width 206 height 26
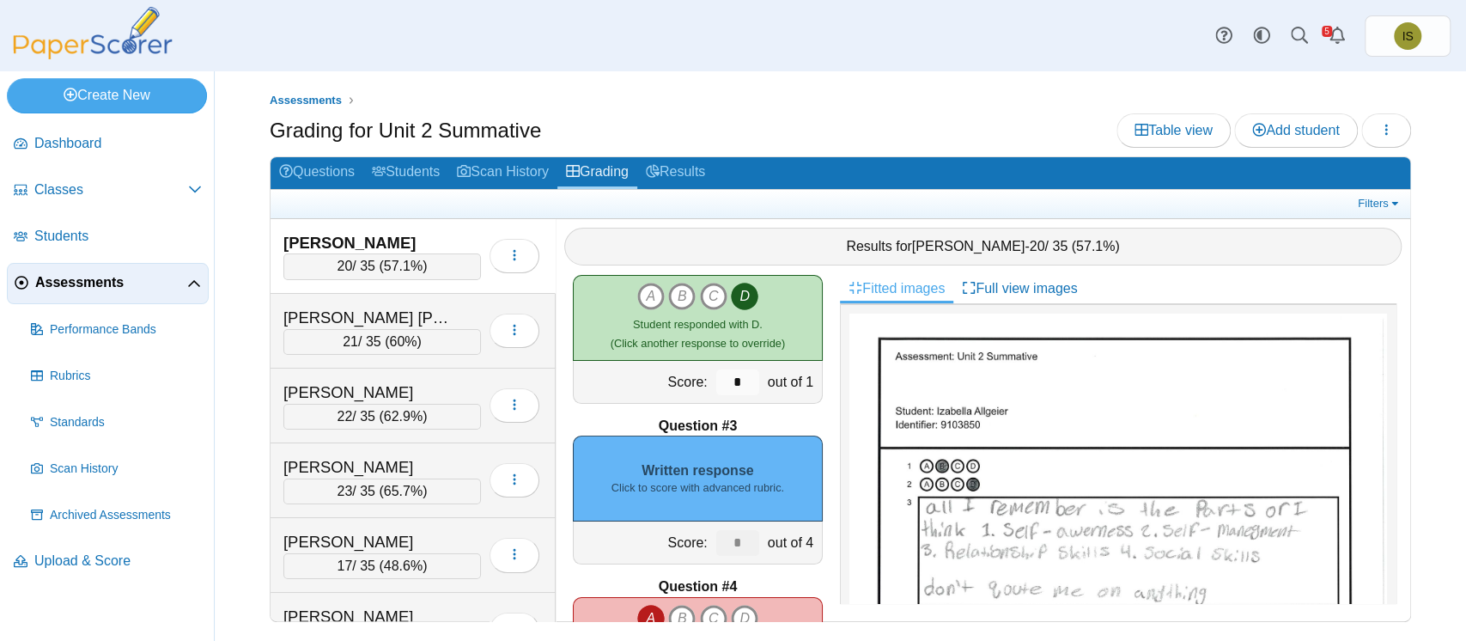
scroll to position [213, 0]
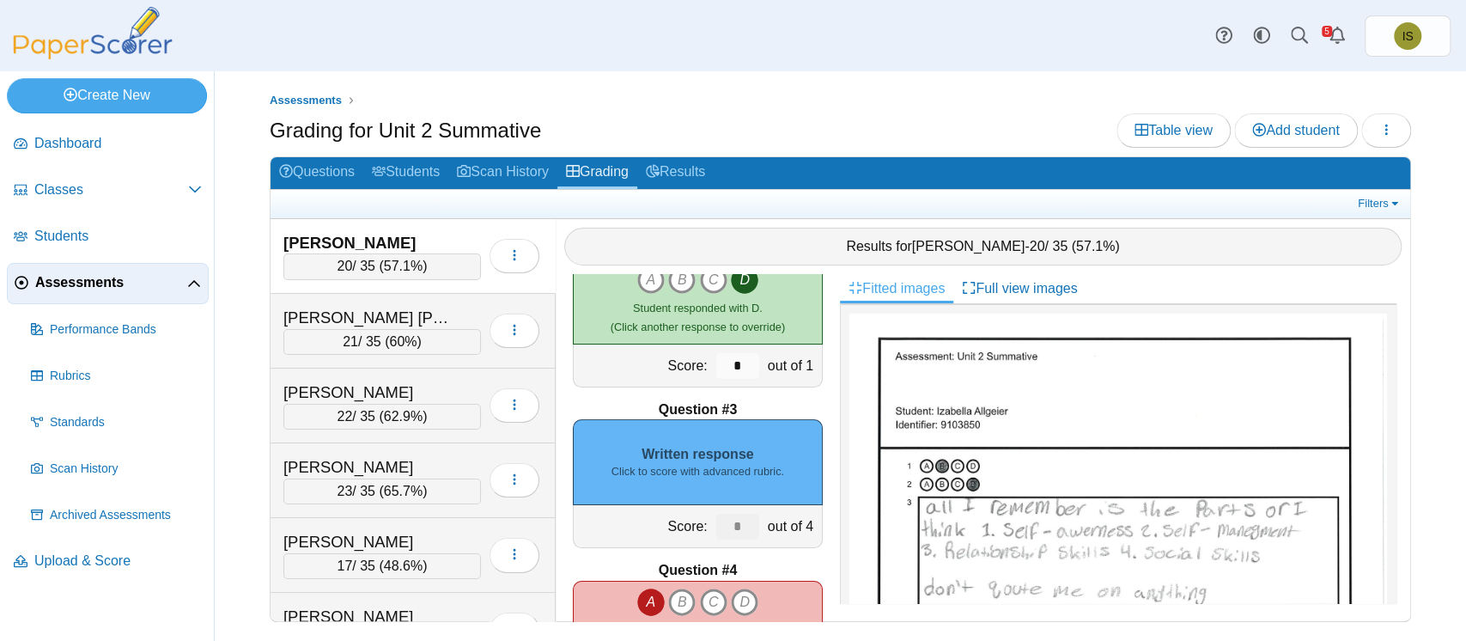
click at [700, 457] on div "Written response Click to score with advanced rubric." at bounding box center [698, 462] width 250 height 86
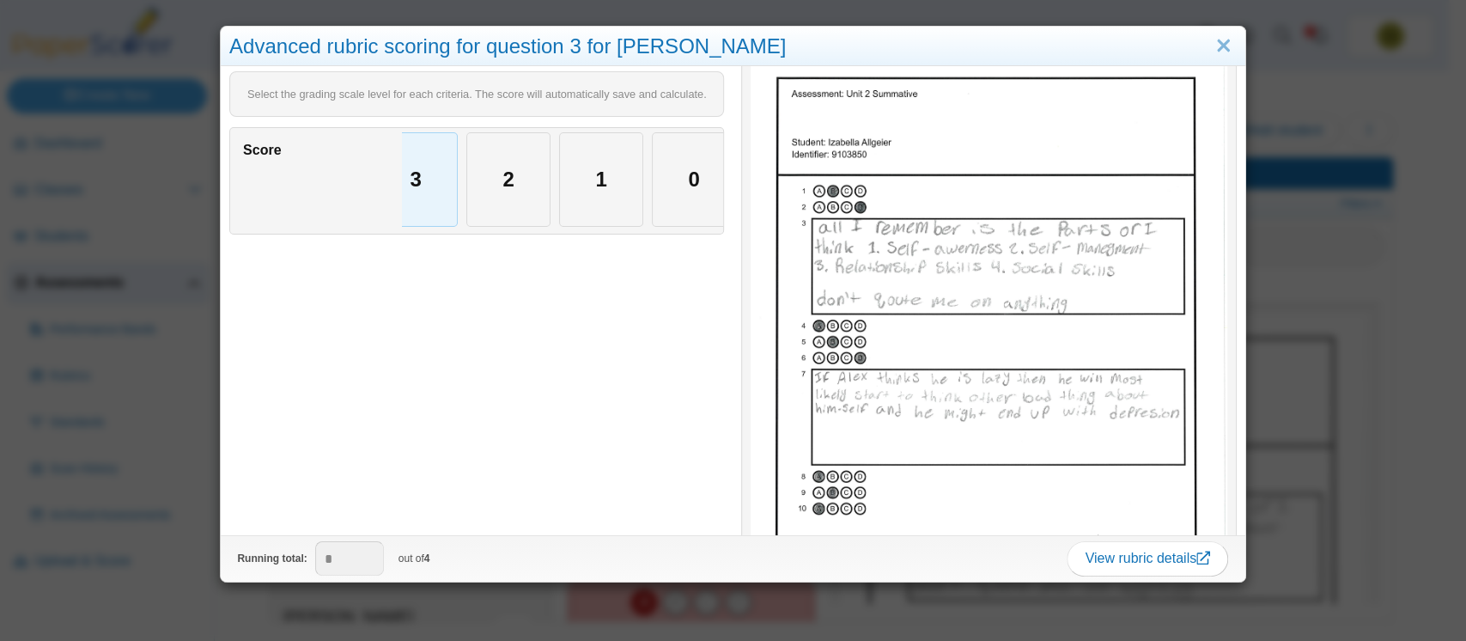
scroll to position [0, 148]
click at [1210, 42] on link "Close" at bounding box center [1223, 46] width 27 height 29
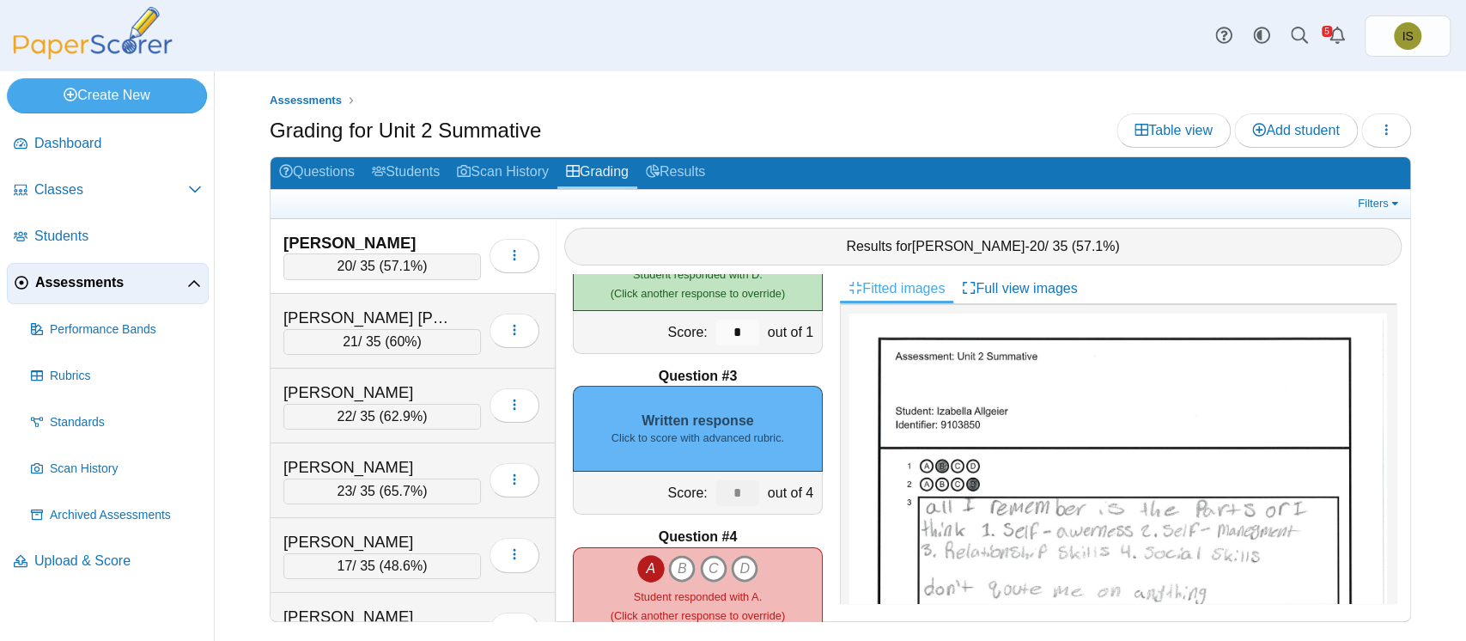
scroll to position [253, 0]
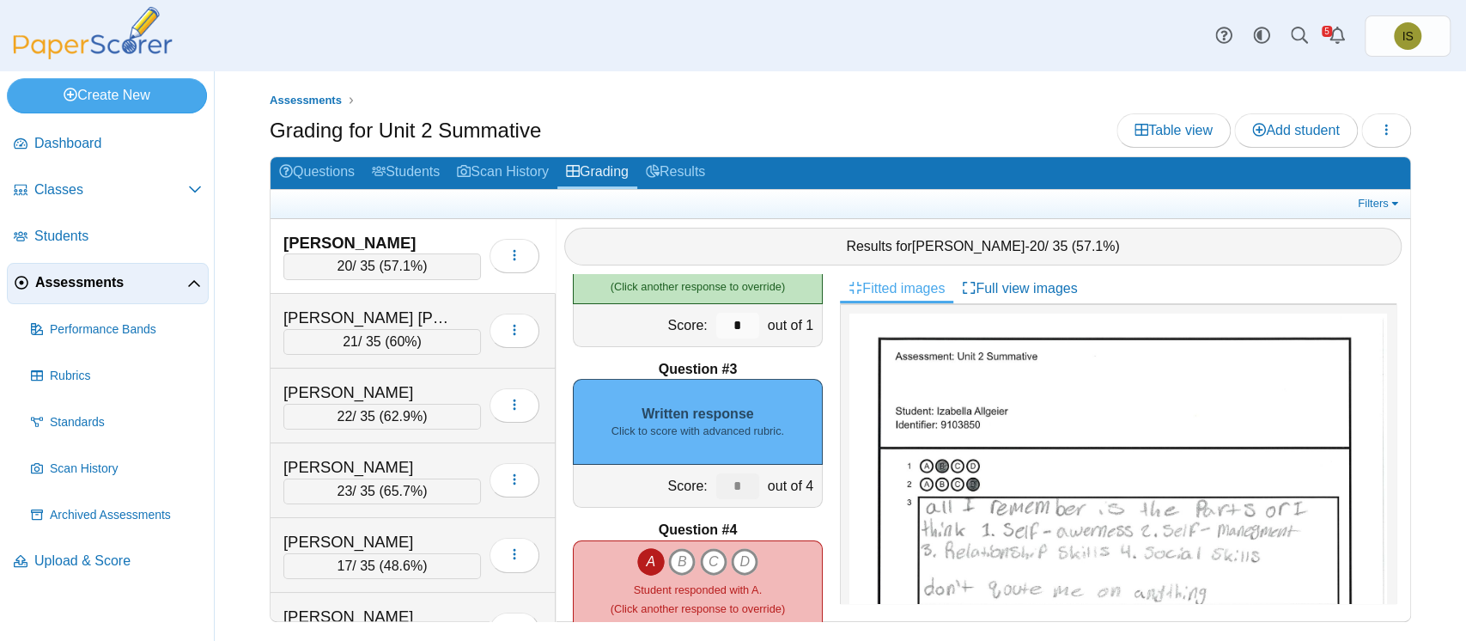
click at [711, 395] on div "Written response Click to score with advanced rubric." at bounding box center [698, 422] width 250 height 86
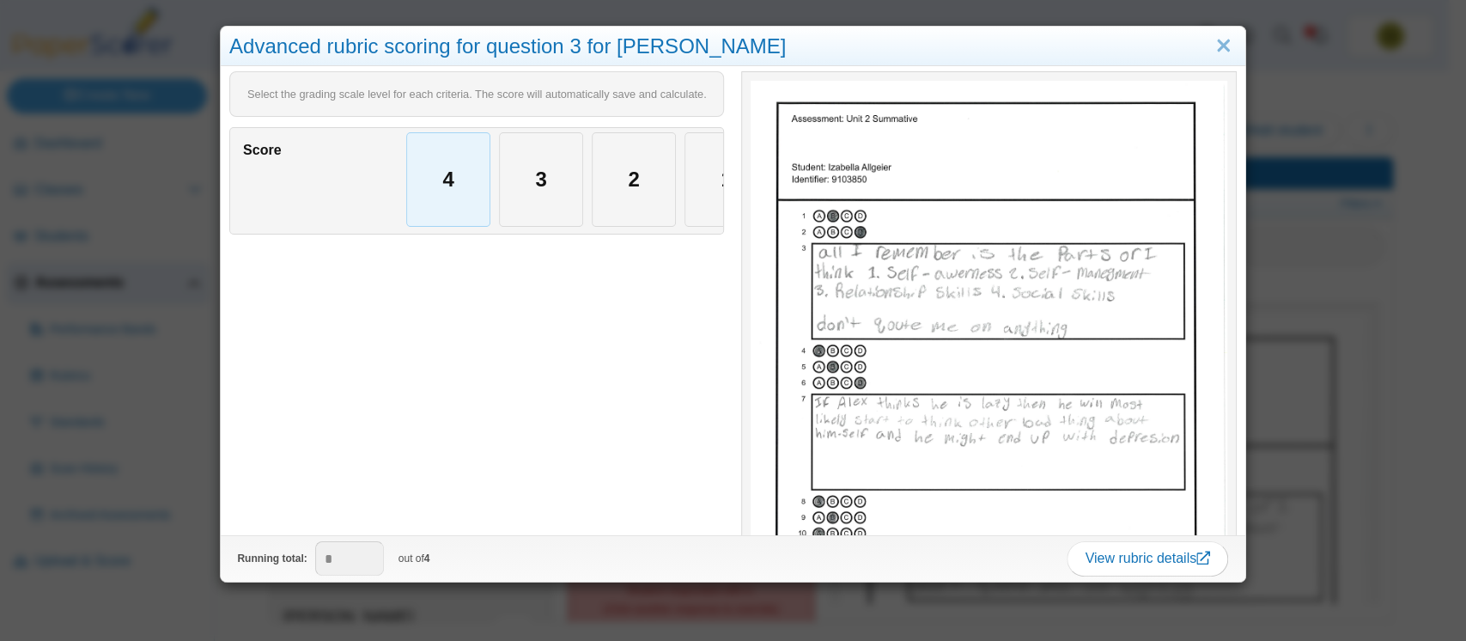
click at [452, 184] on div "4" at bounding box center [448, 179] width 82 height 93
type input "*"
click at [1212, 43] on link "Close" at bounding box center [1223, 46] width 27 height 29
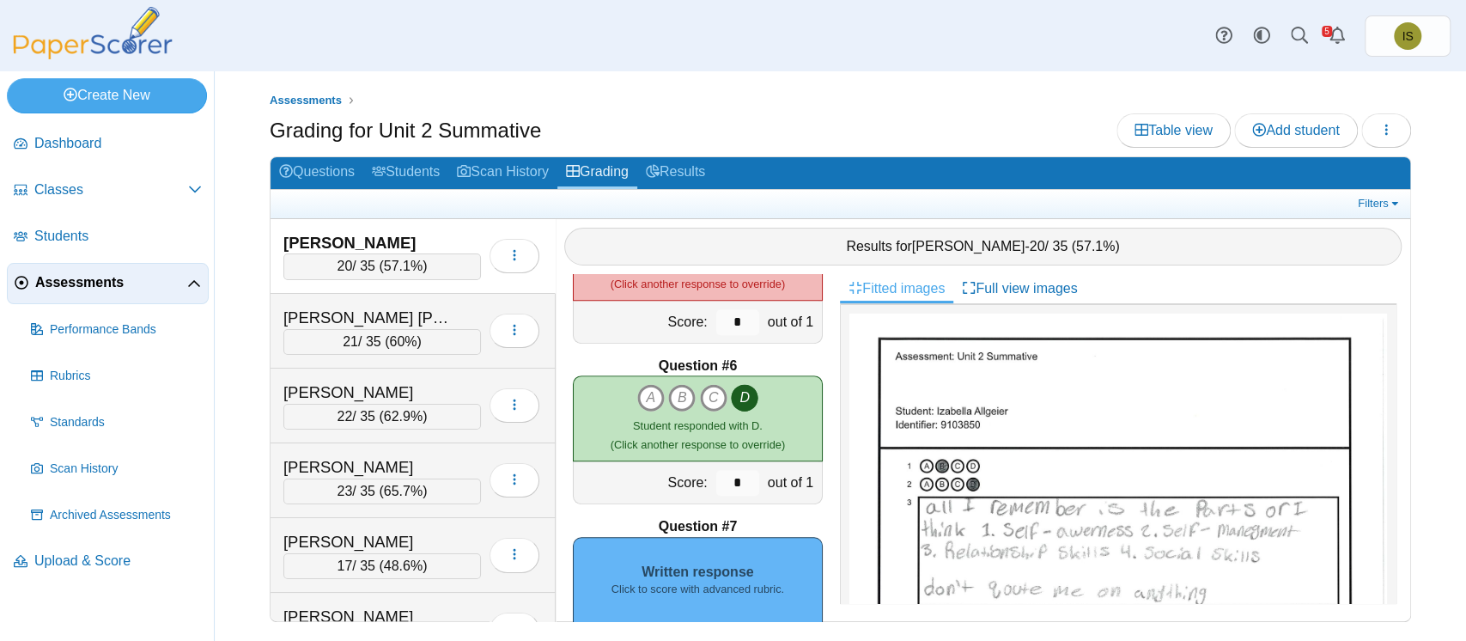
scroll to position [915, 0]
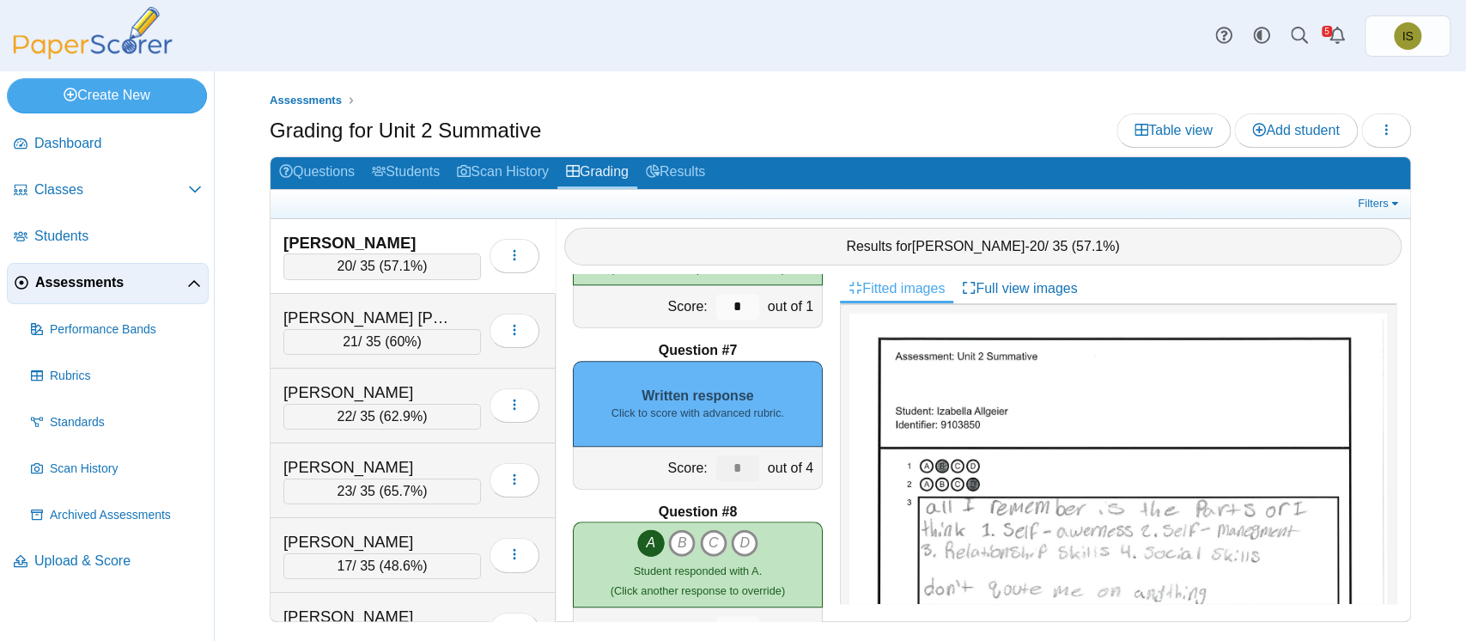
click at [708, 429] on div "Written response Click to score with advanced rubric." at bounding box center [698, 404] width 250 height 86
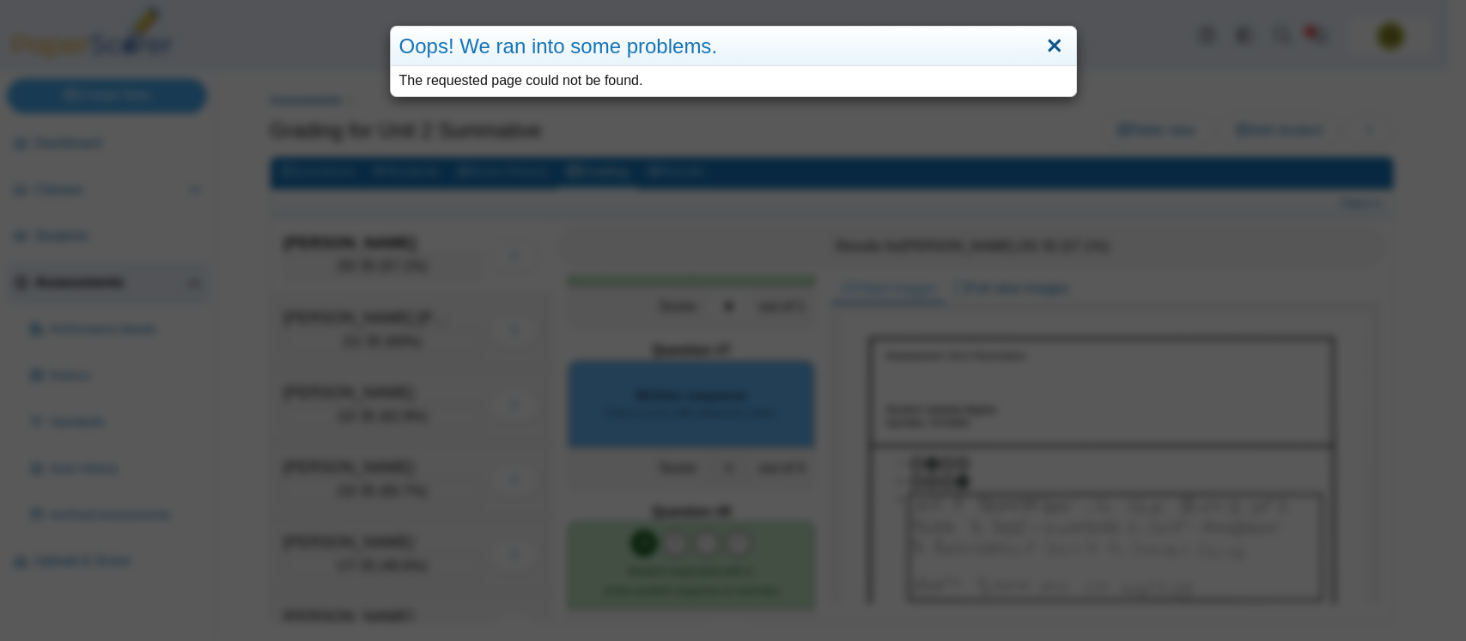
click at [1041, 40] on link "Close" at bounding box center [1054, 46] width 27 height 29
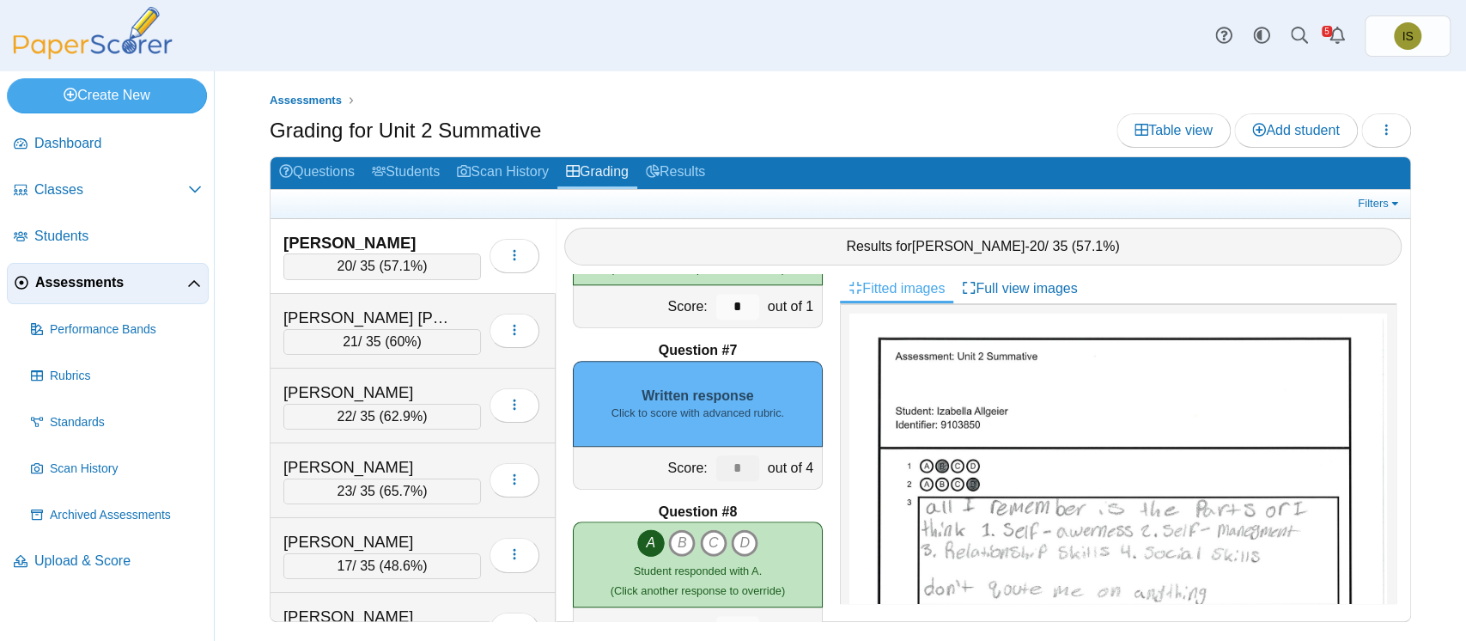
click at [68, 281] on span "Assessments" at bounding box center [111, 282] width 152 height 19
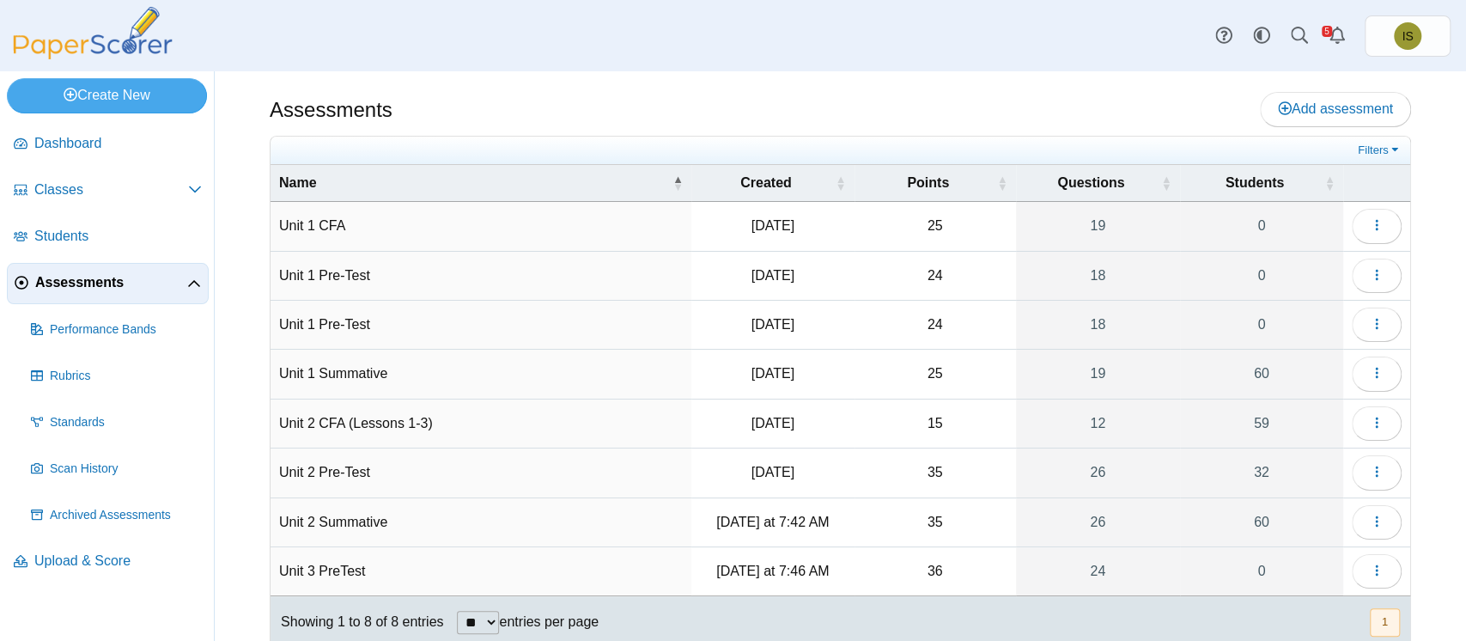
scroll to position [47, 0]
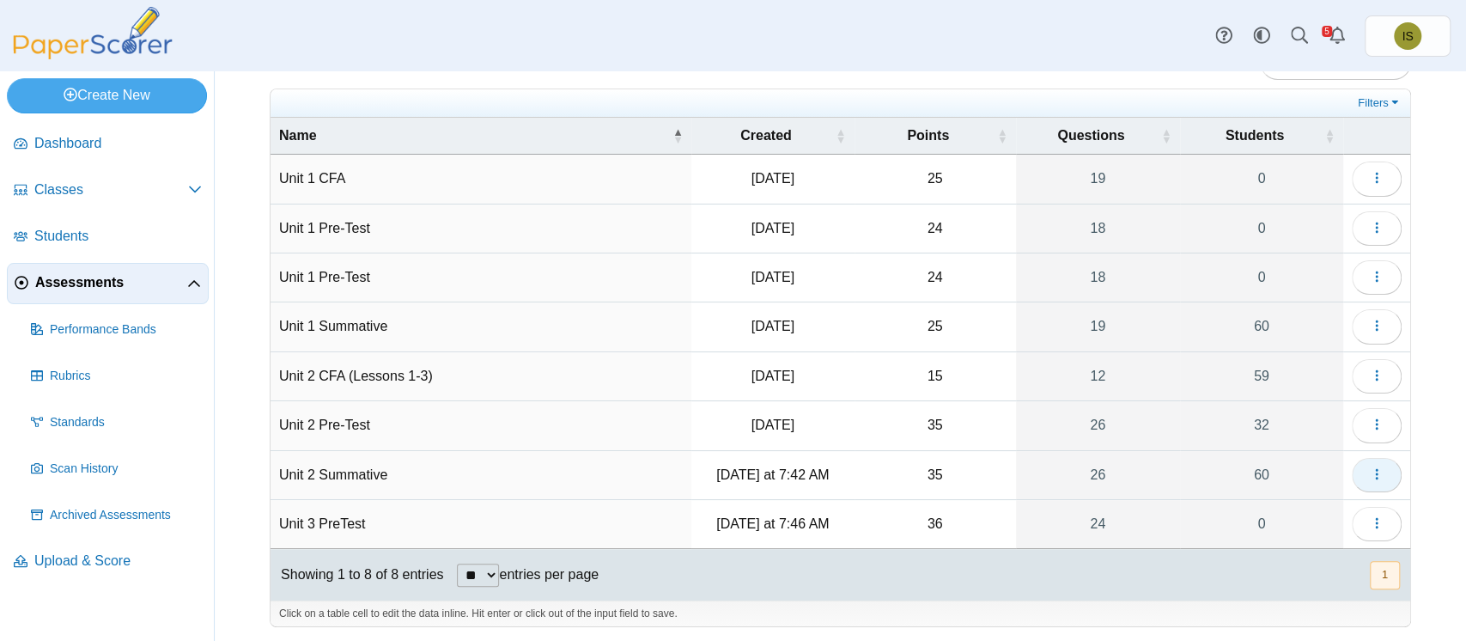
click at [1370, 467] on icon "button" at bounding box center [1377, 474] width 14 height 14
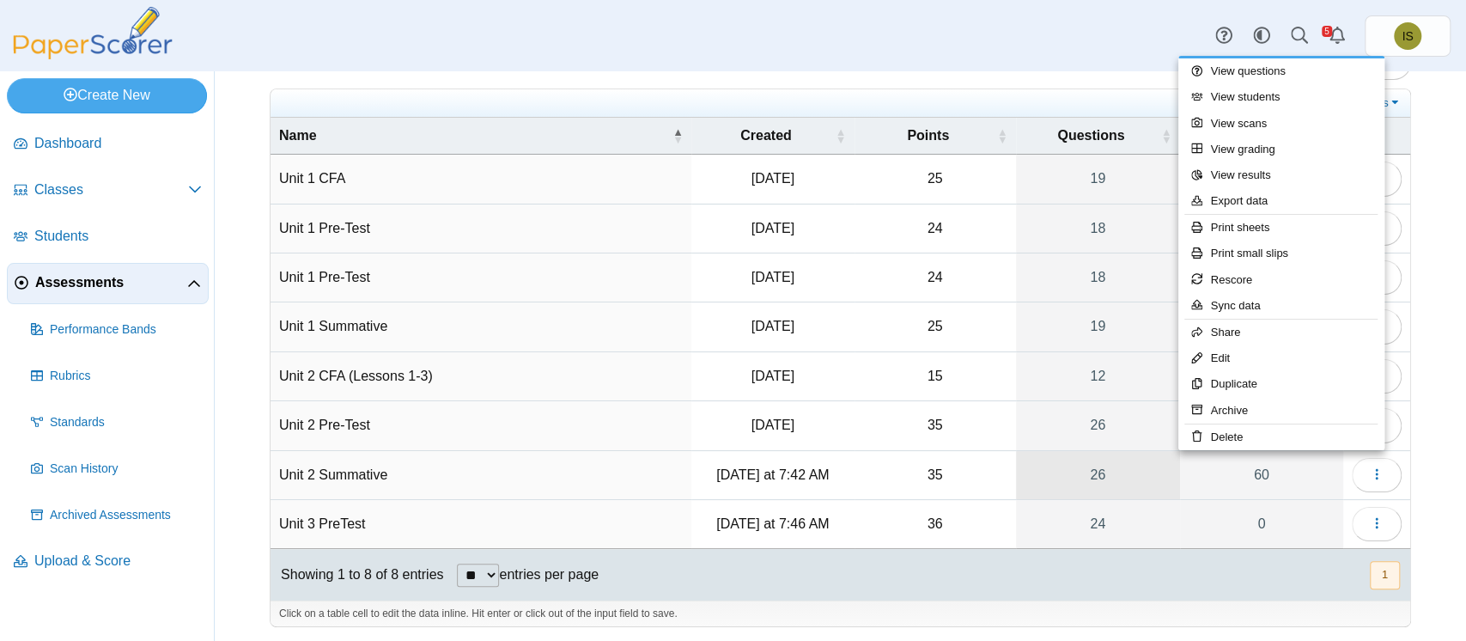
click at [1093, 467] on link "26" at bounding box center [1098, 475] width 164 height 48
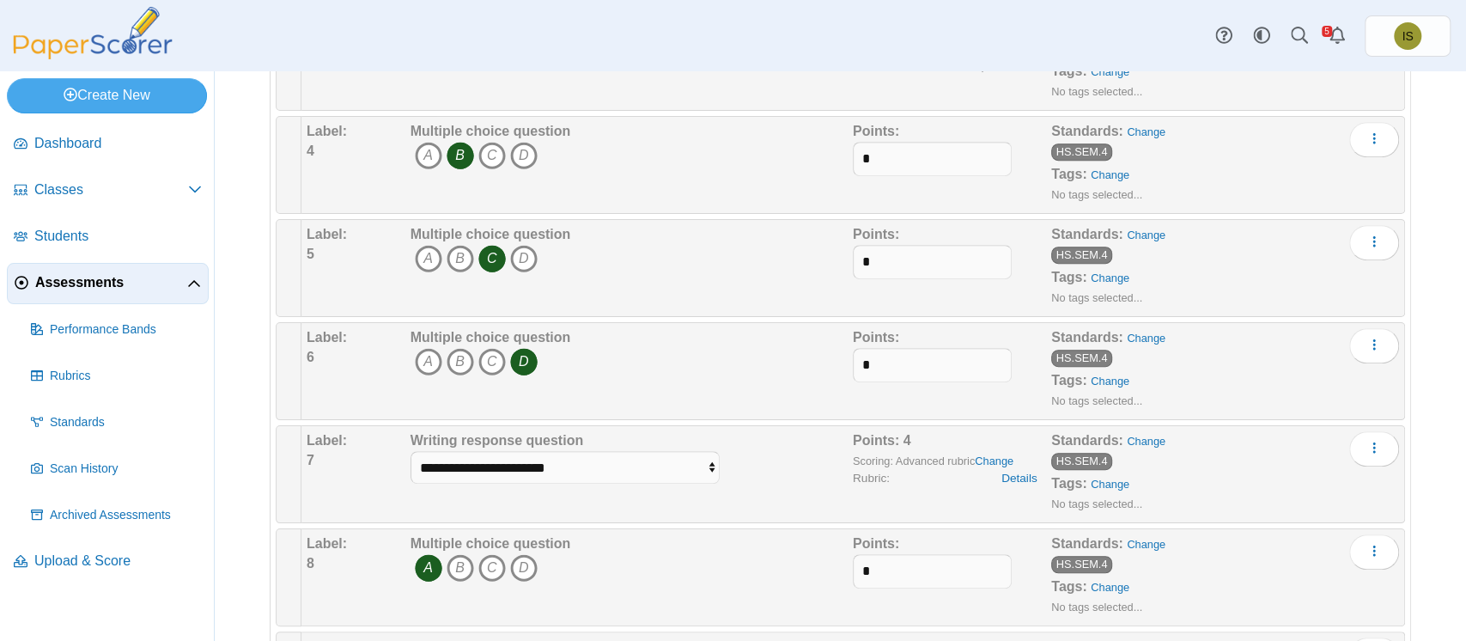
scroll to position [575, 0]
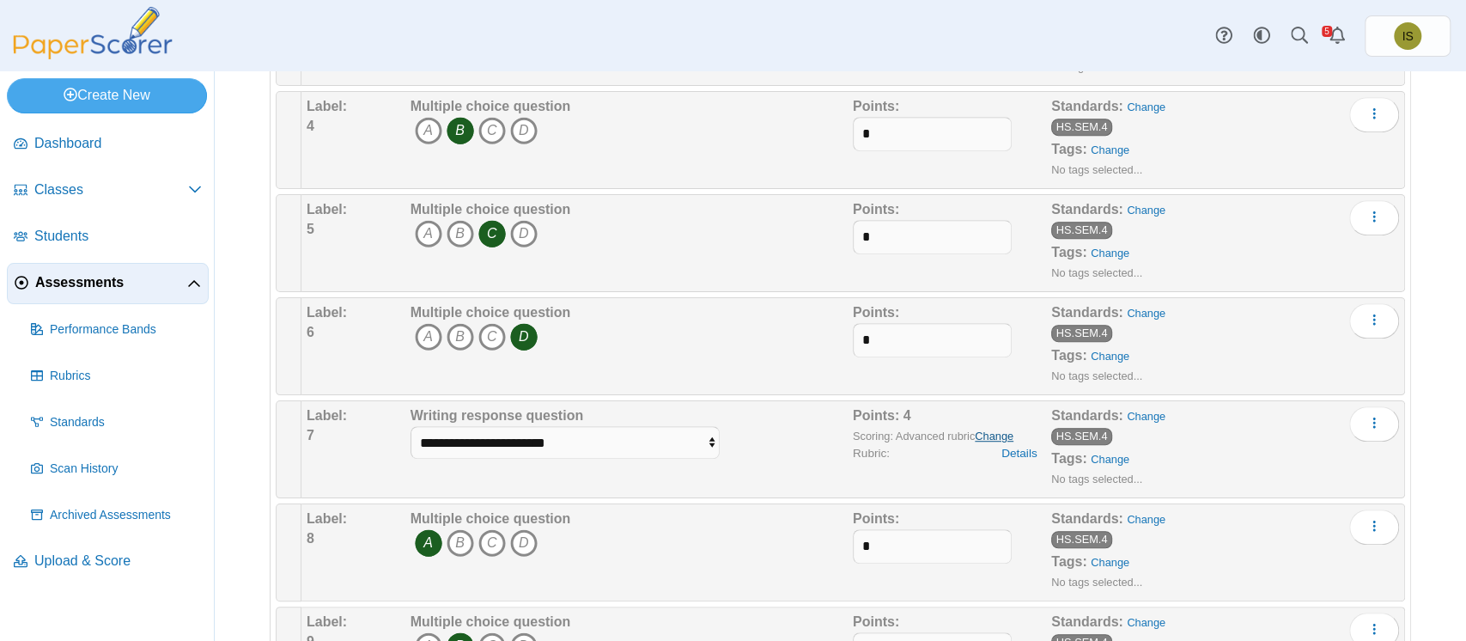
click at [980, 429] on link "Change" at bounding box center [994, 435] width 39 height 13
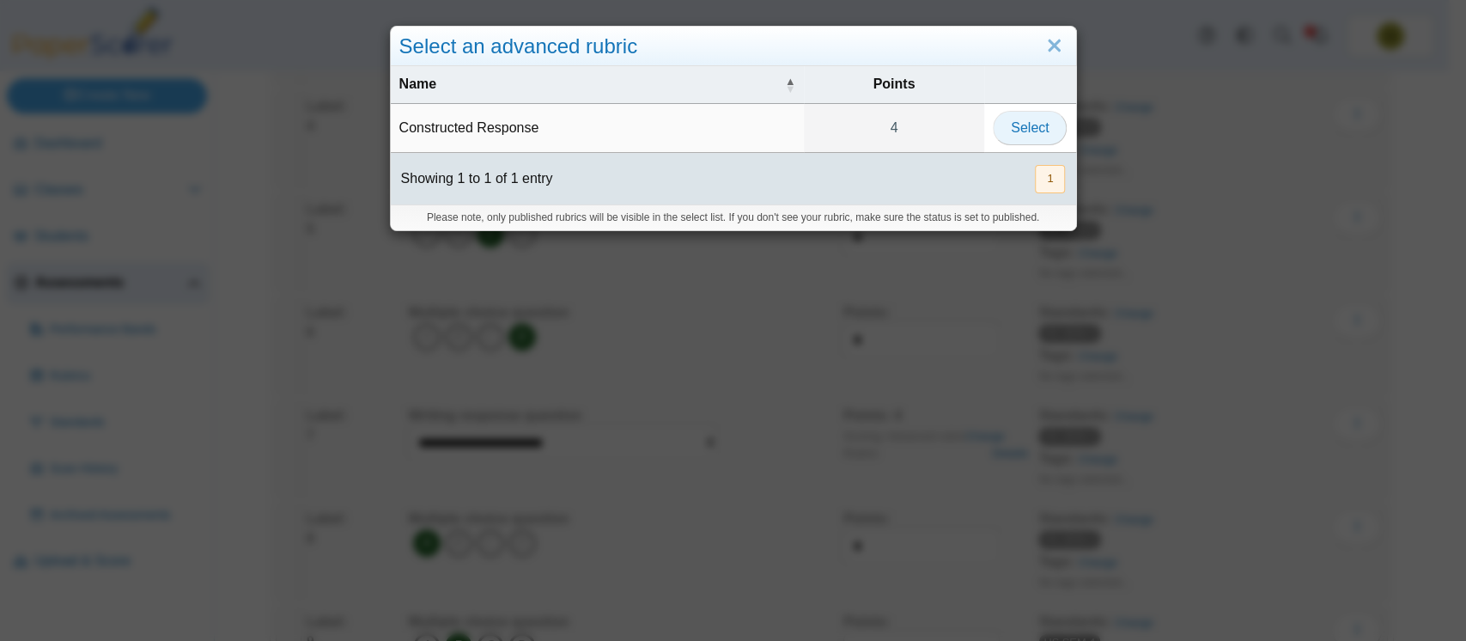
click at [1024, 120] on span "Select" at bounding box center [1030, 127] width 38 height 15
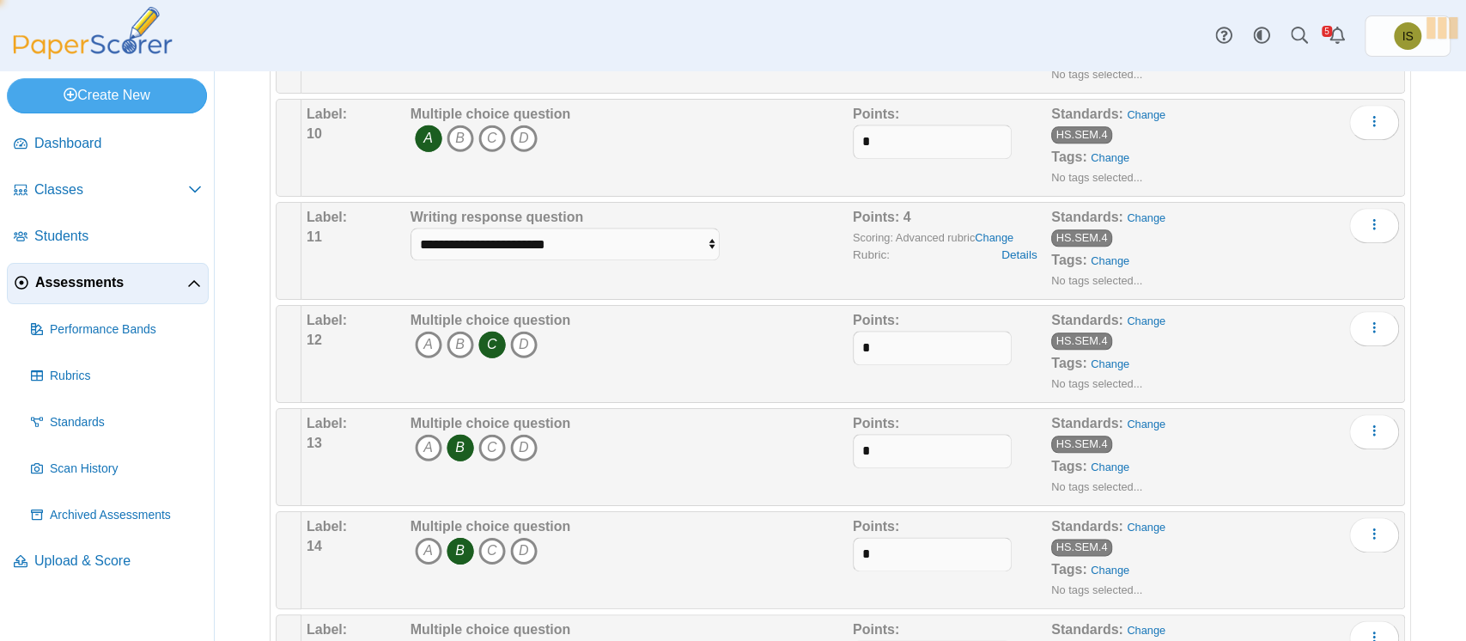
scroll to position [1168, 0]
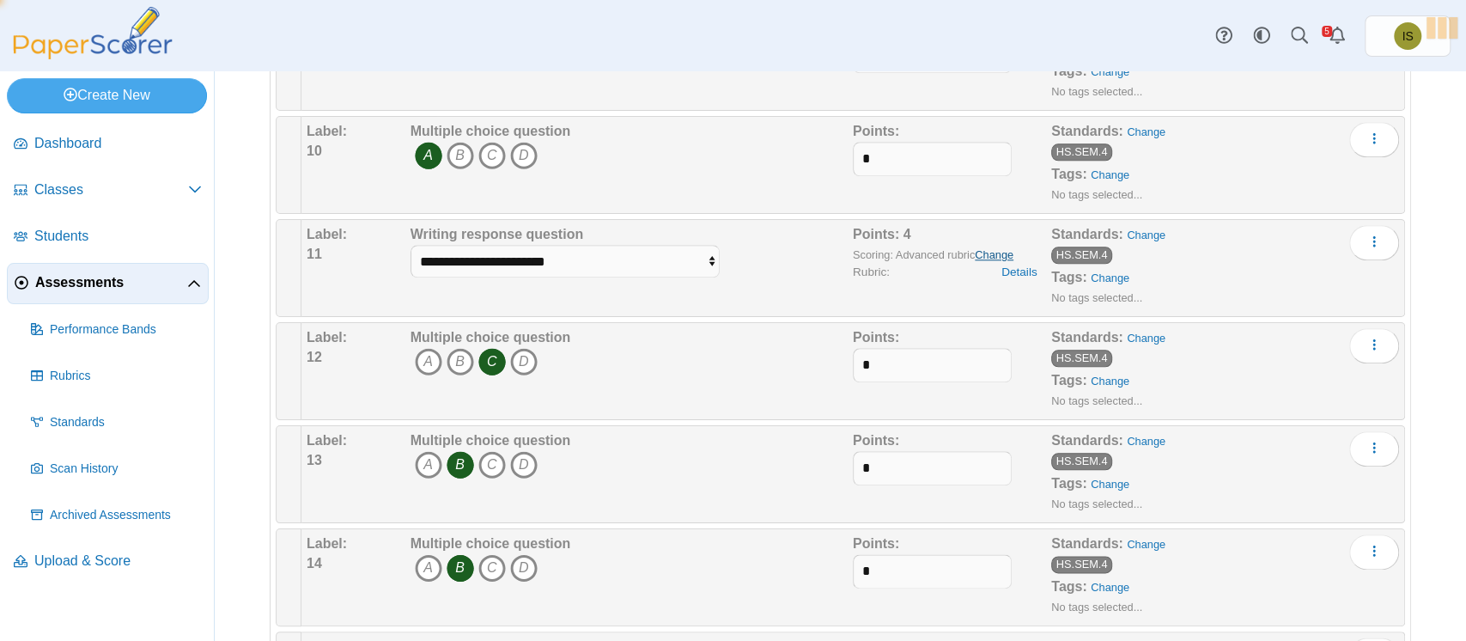
click at [983, 248] on link "Change" at bounding box center [994, 254] width 39 height 13
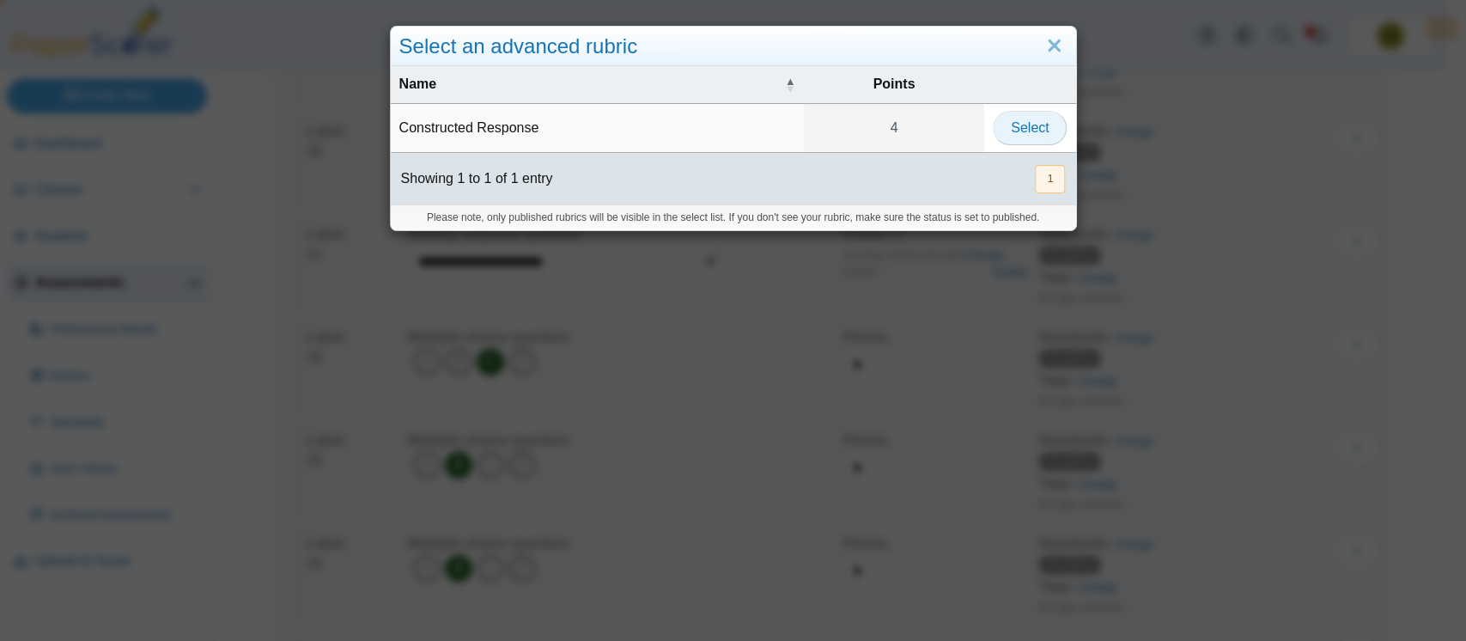
click at [1031, 125] on span "Select" at bounding box center [1030, 127] width 38 height 15
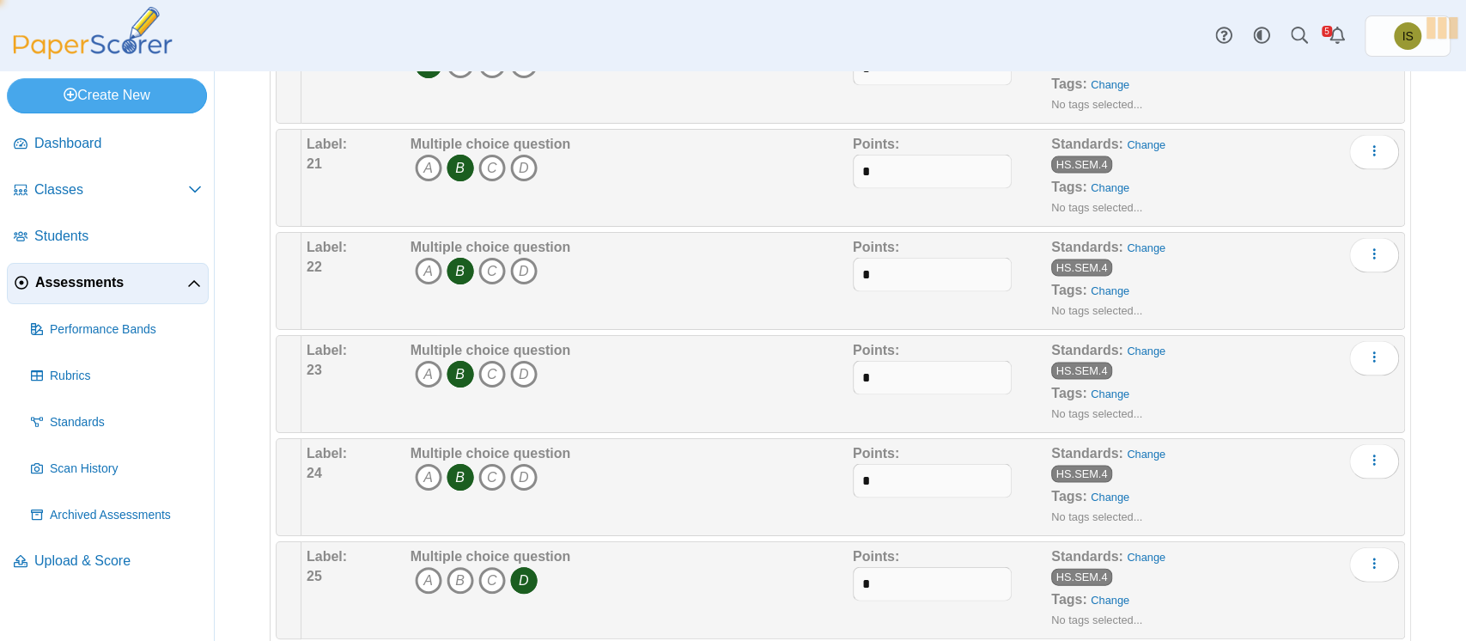
scroll to position [2423, 0]
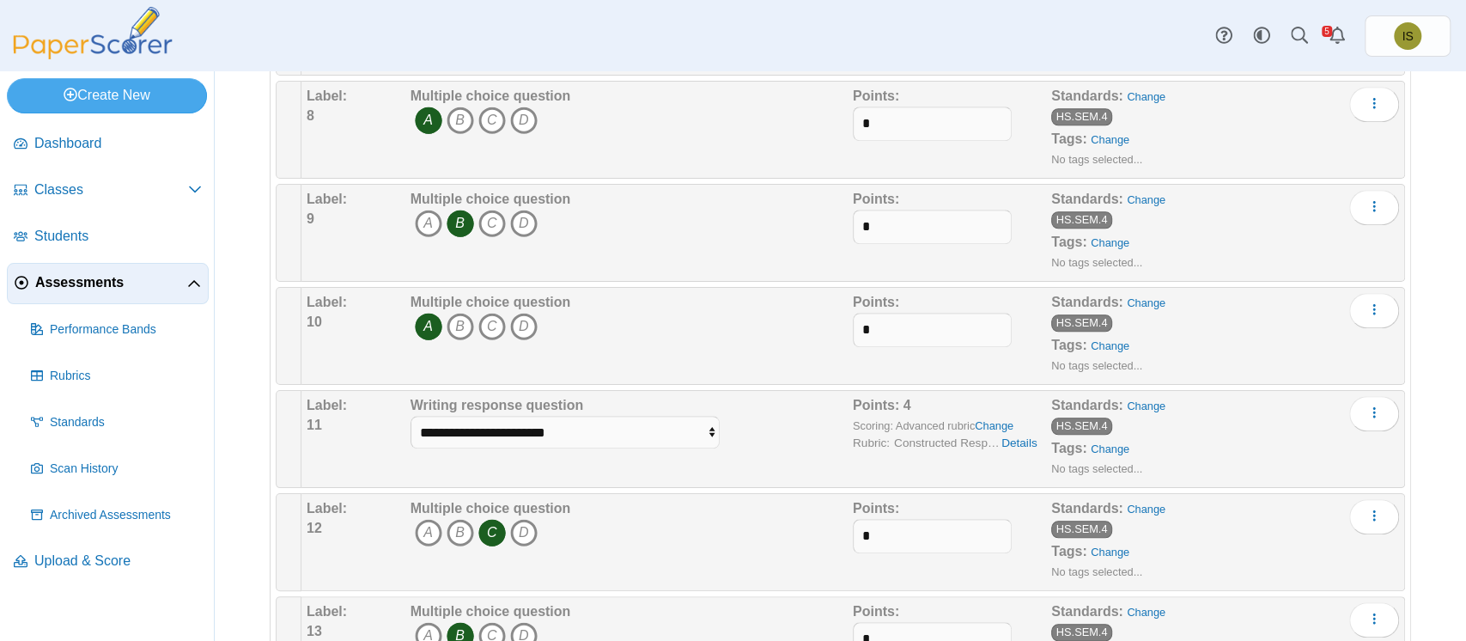
scroll to position [993, 0]
